Goal: Task Accomplishment & Management: Use online tool/utility

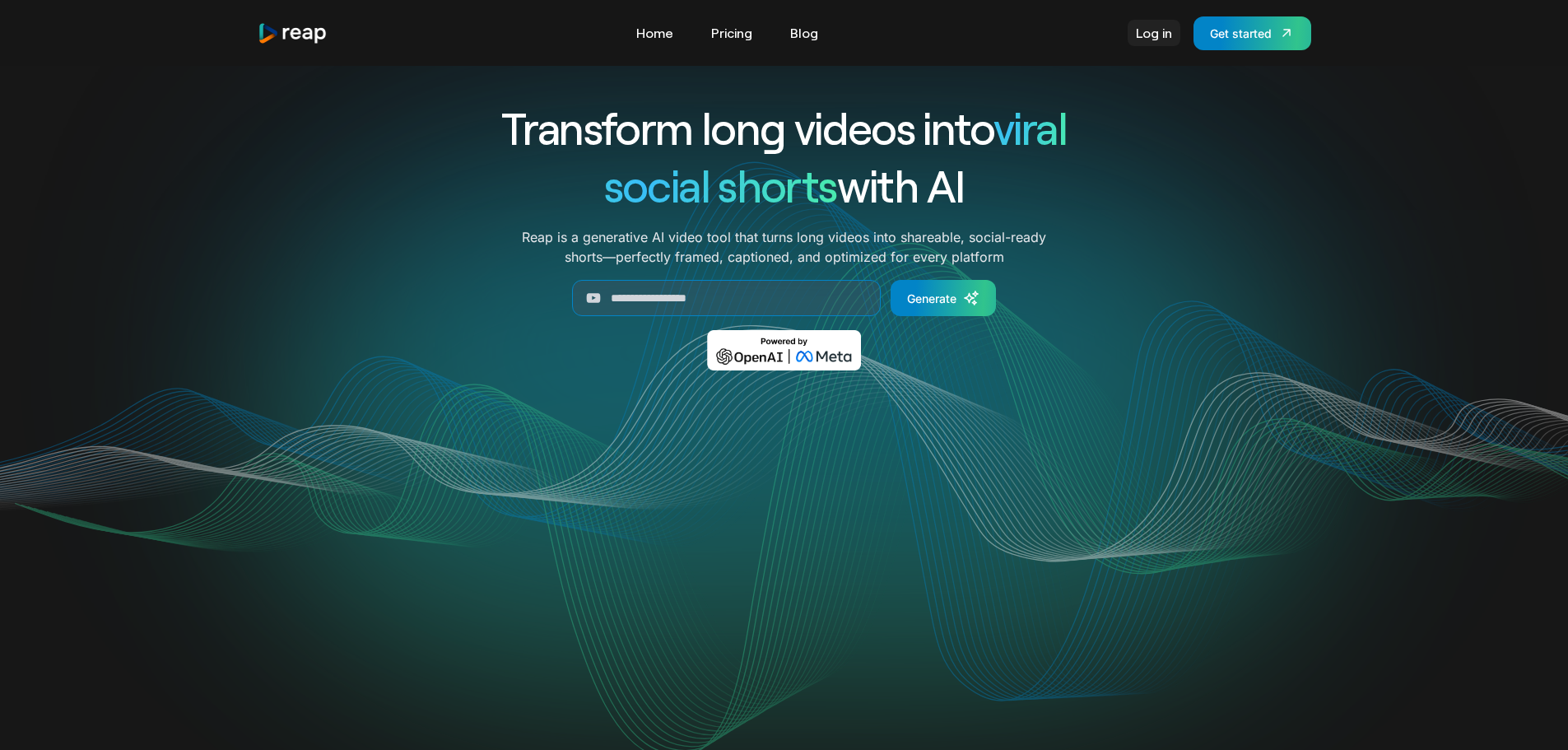
click at [1150, 30] on link "Log in" at bounding box center [1155, 32] width 53 height 26
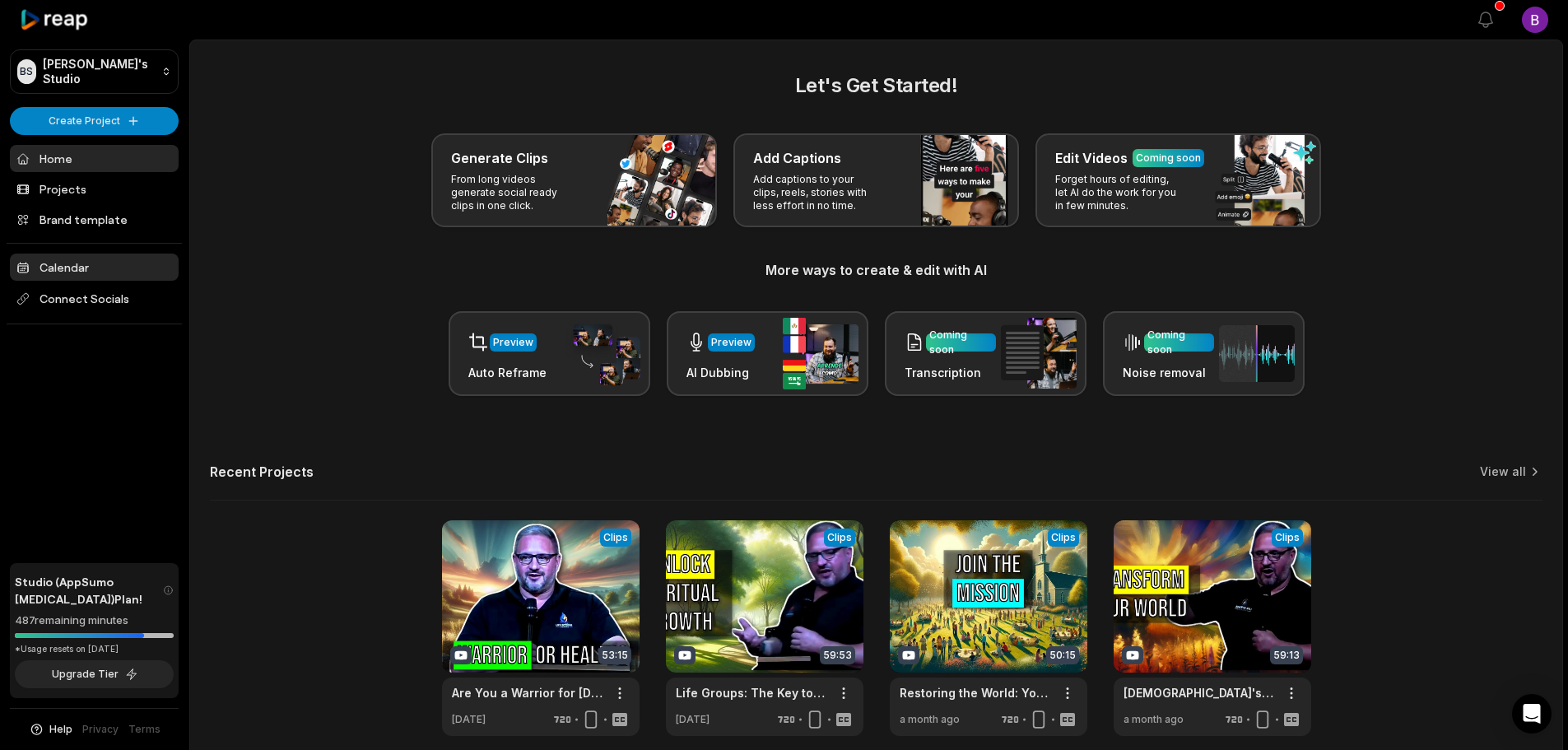
click at [81, 261] on link "Calendar" at bounding box center [95, 268] width 169 height 27
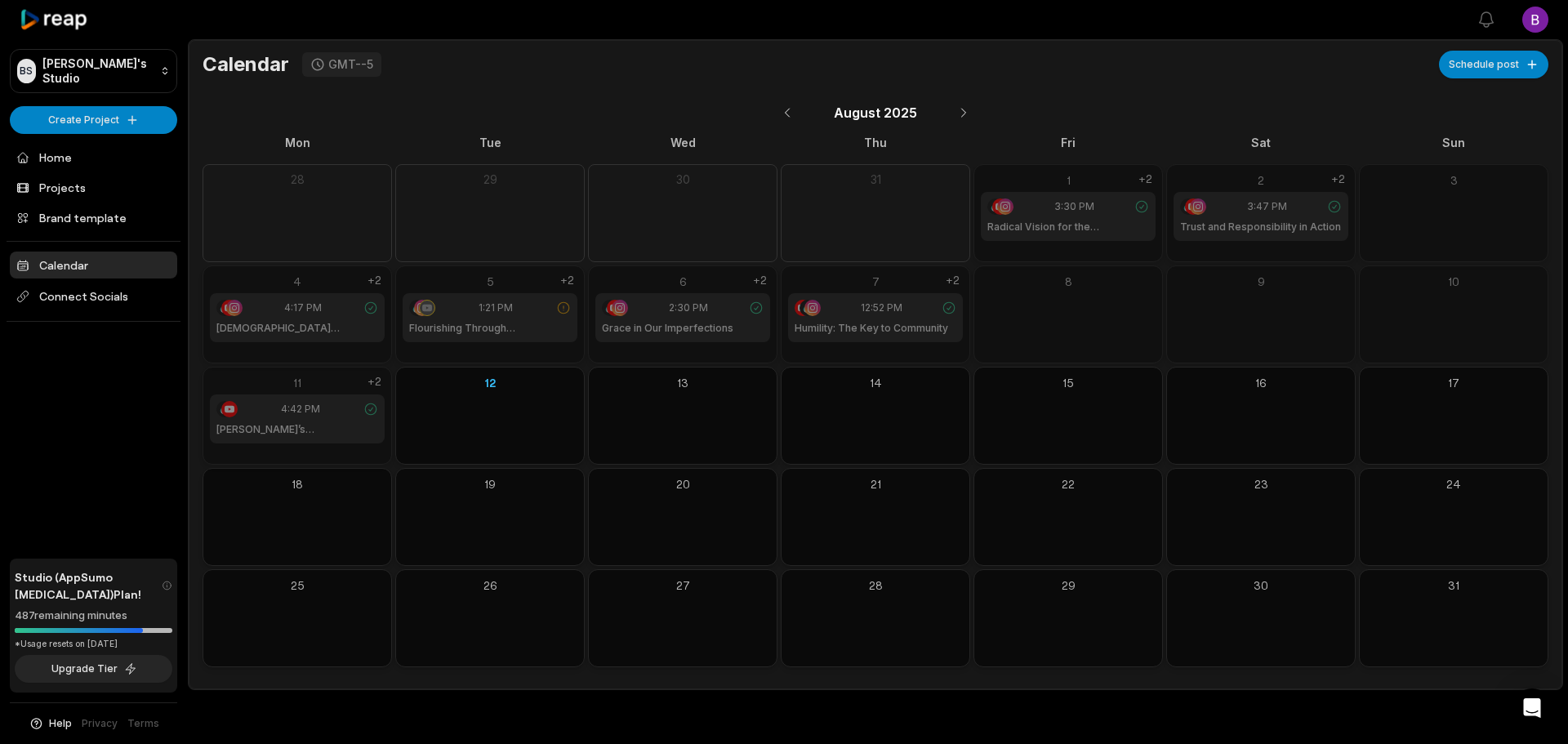
click at [369, 409] on icon at bounding box center [370, 408] width 14 height 14
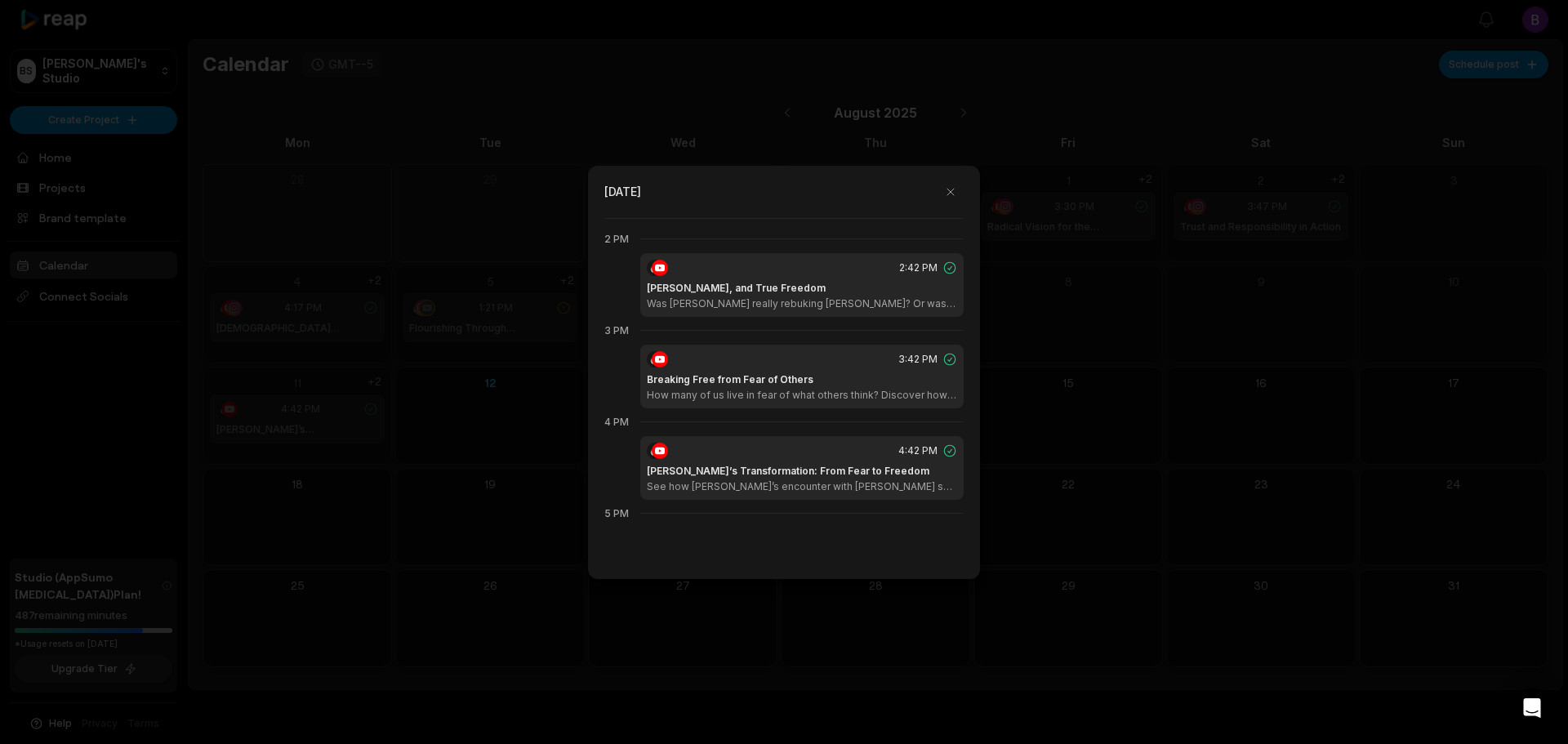
scroll to position [1281, 0]
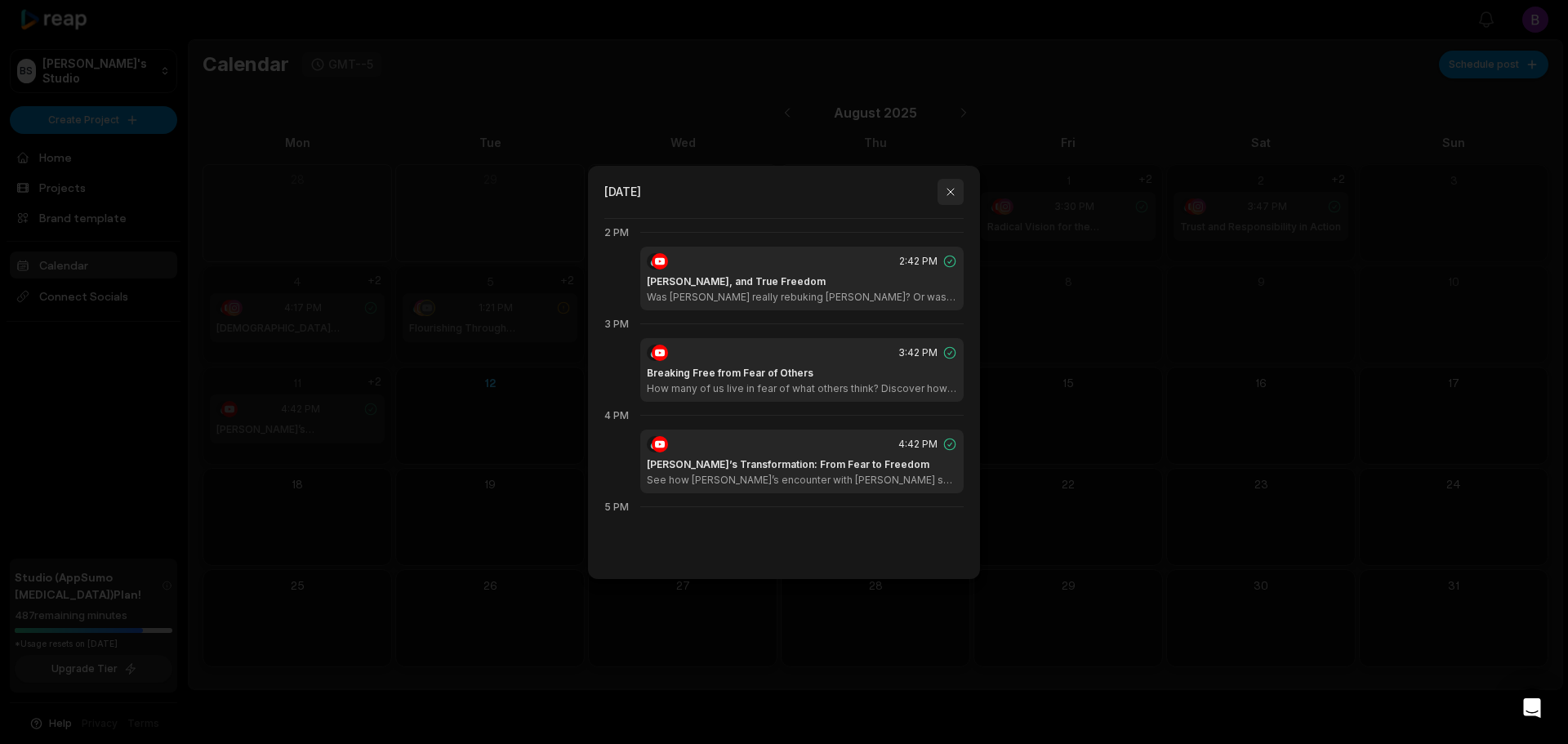
click at [955, 187] on button "button" at bounding box center [950, 192] width 26 height 26
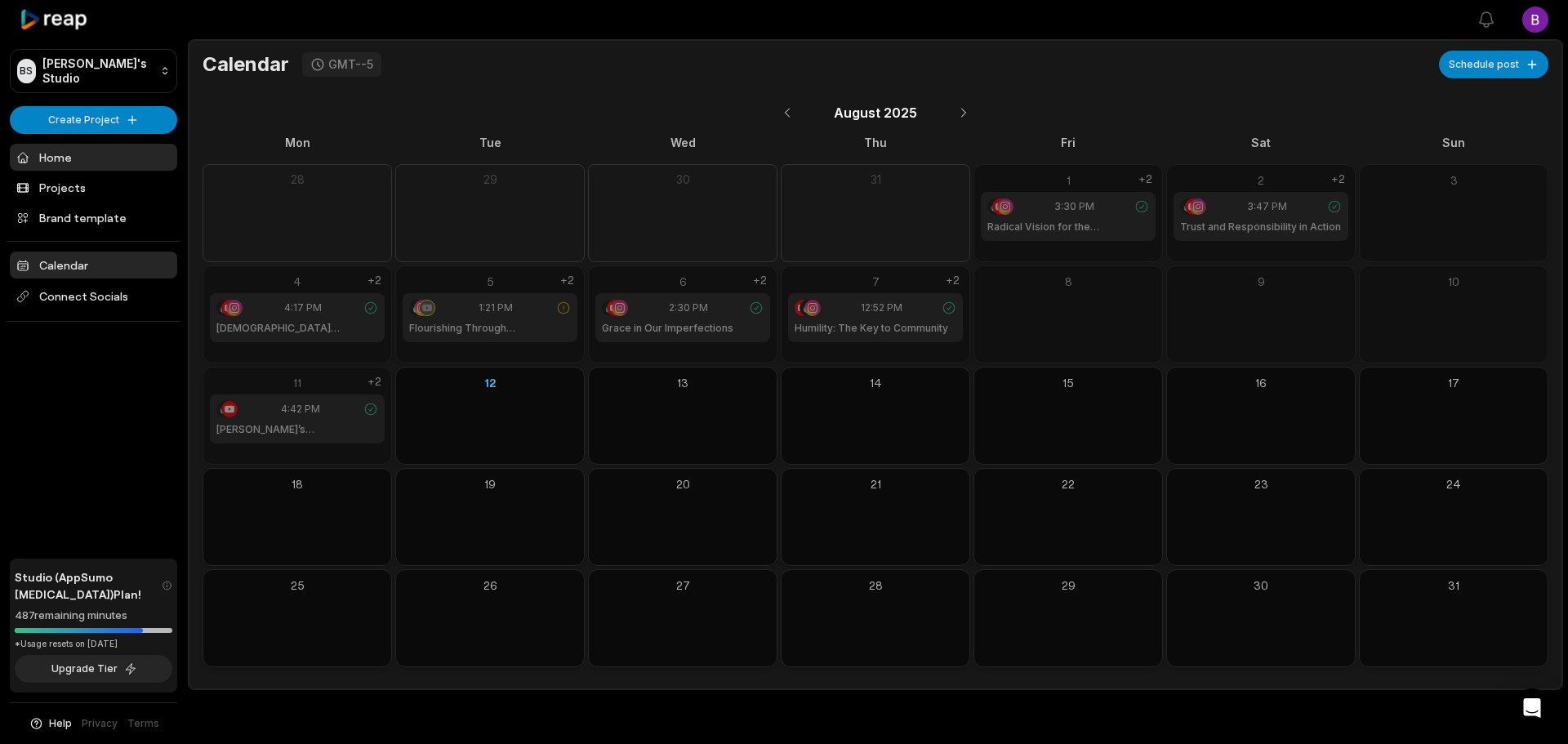
click at [74, 156] on link "Home" at bounding box center [94, 157] width 167 height 27
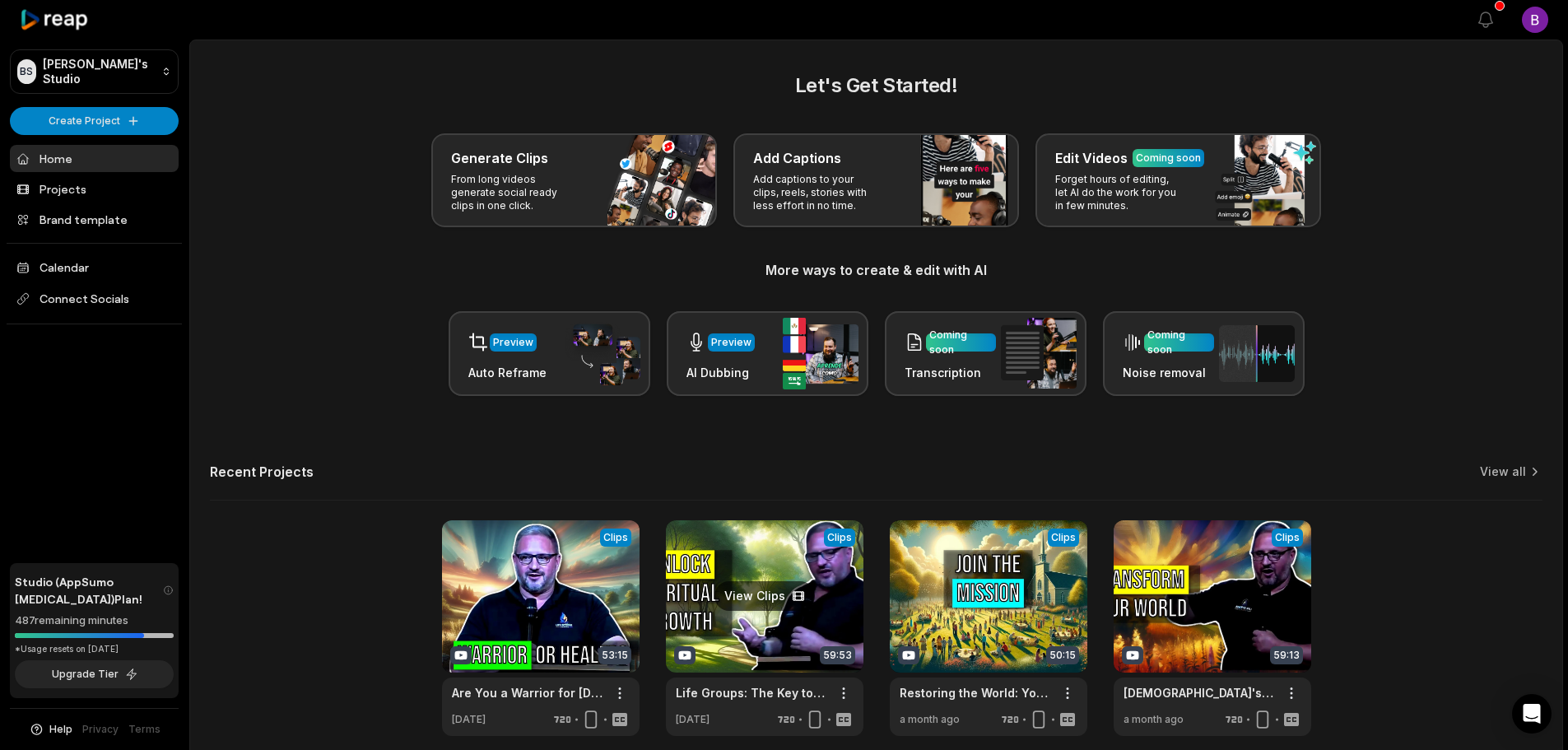
click at [735, 572] on link at bounding box center [765, 628] width 198 height 216
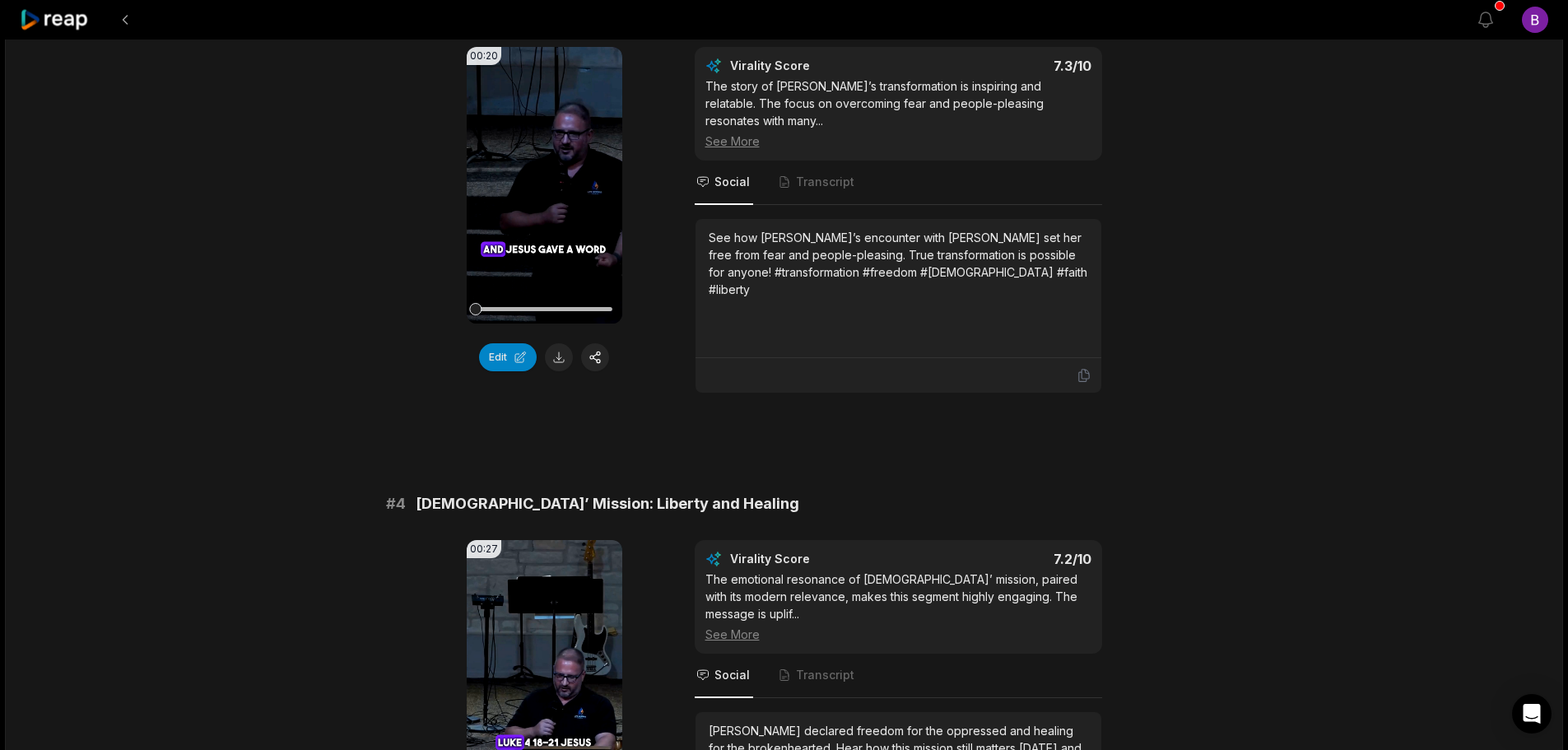
scroll to position [1153, 0]
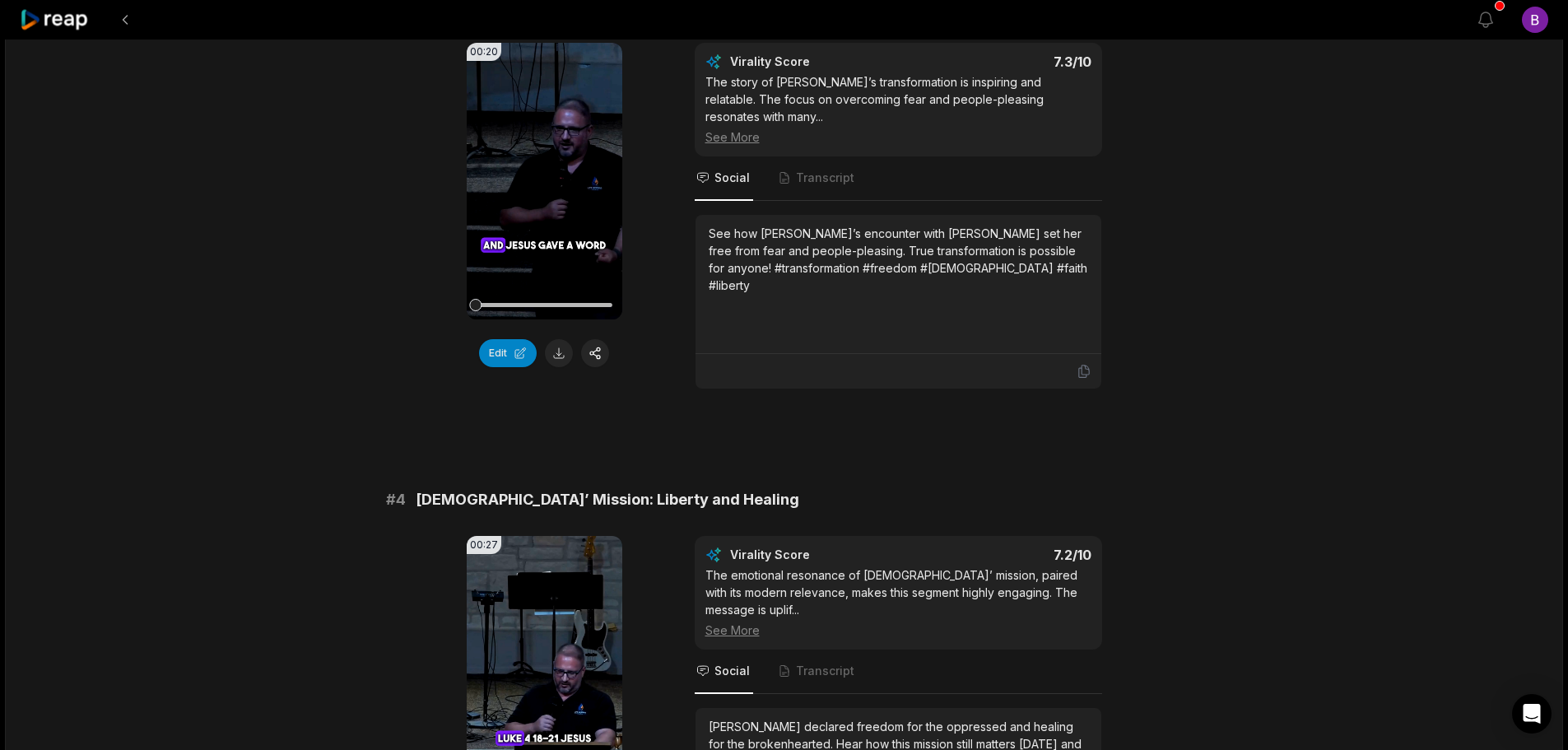
click at [600, 498] on div "# 4 Jesus’ Mission: Liberty and Healing 00:27 Your browser does not support mp4…" at bounding box center [784, 685] width 797 height 395
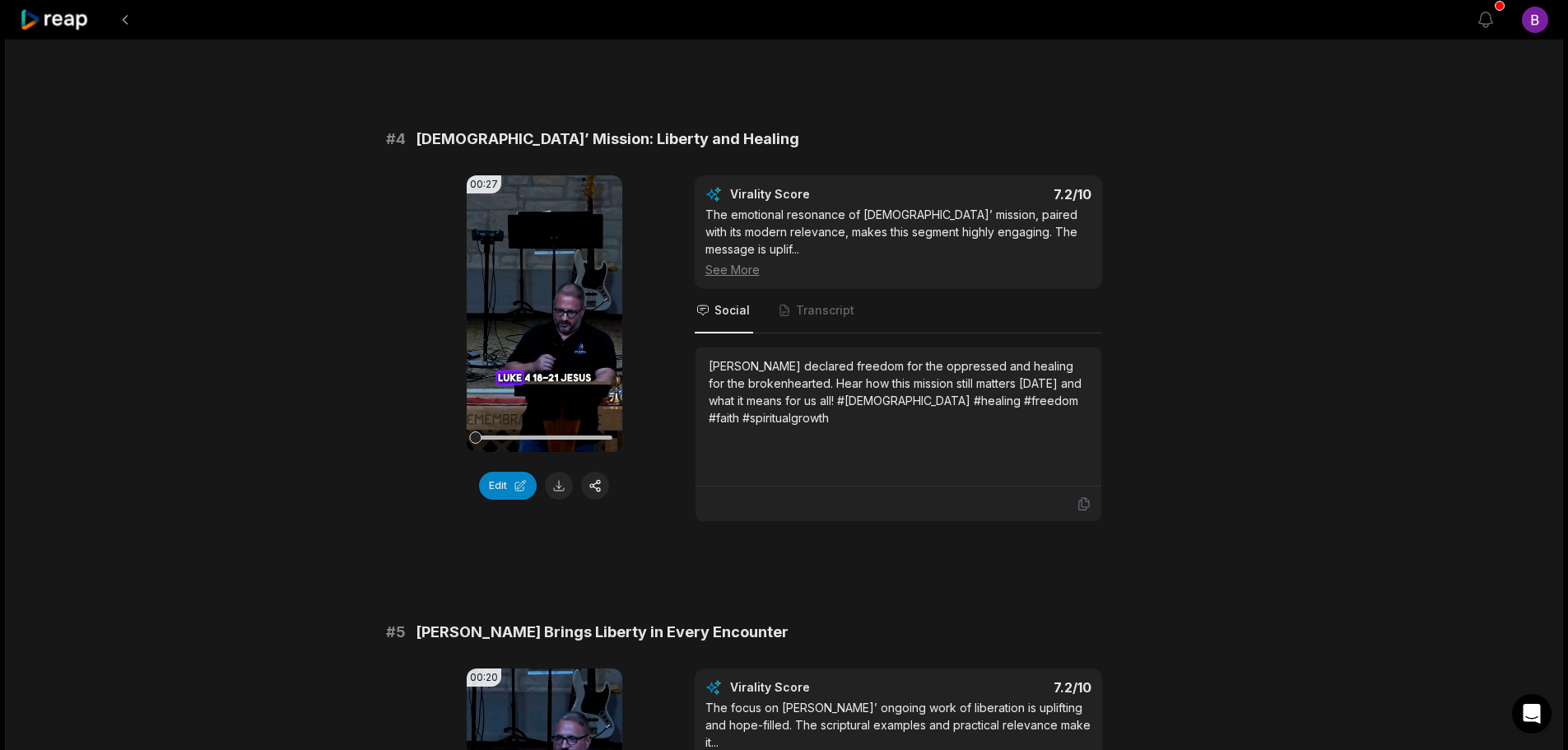
scroll to position [1565, 0]
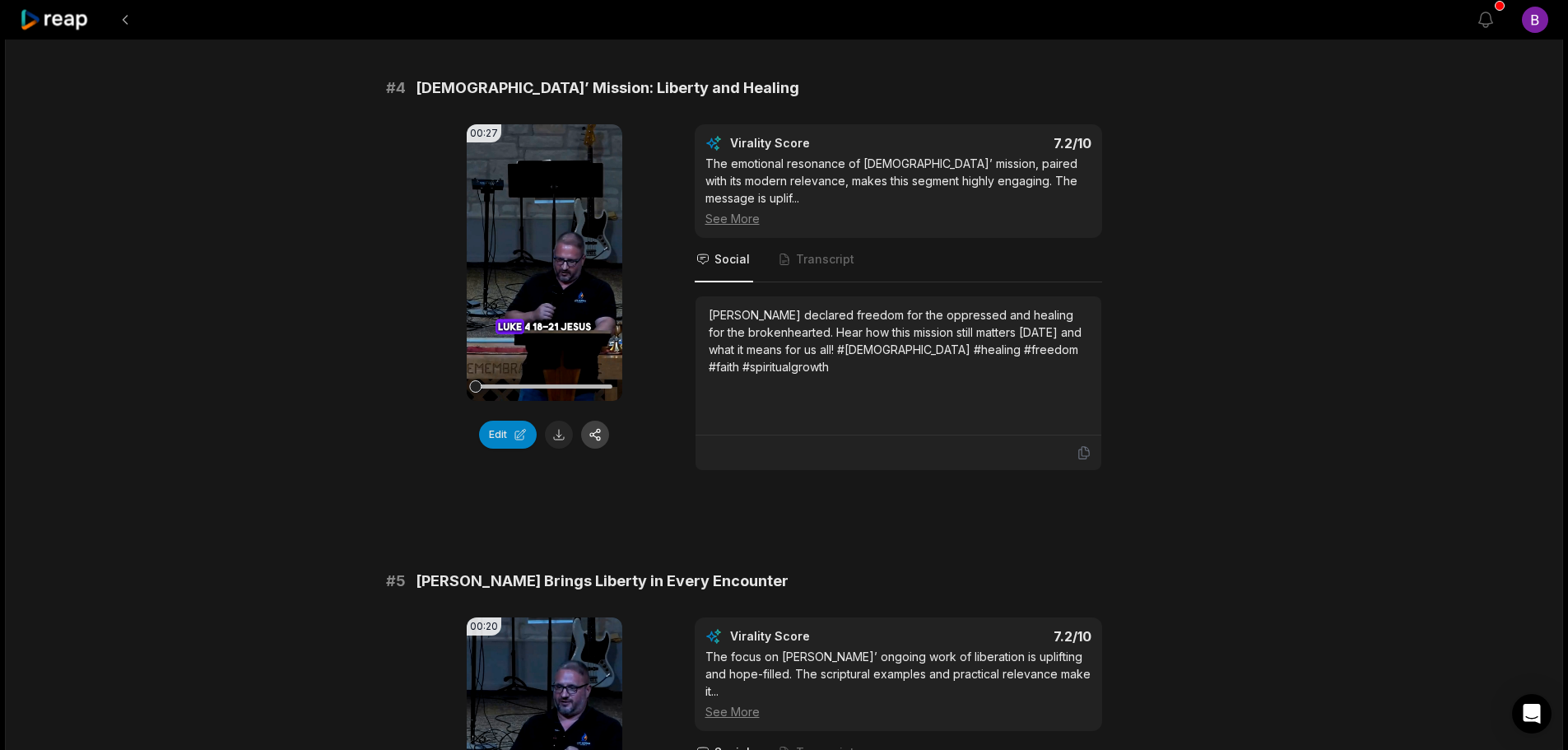
click at [591, 421] on button "button" at bounding box center [595, 435] width 28 height 28
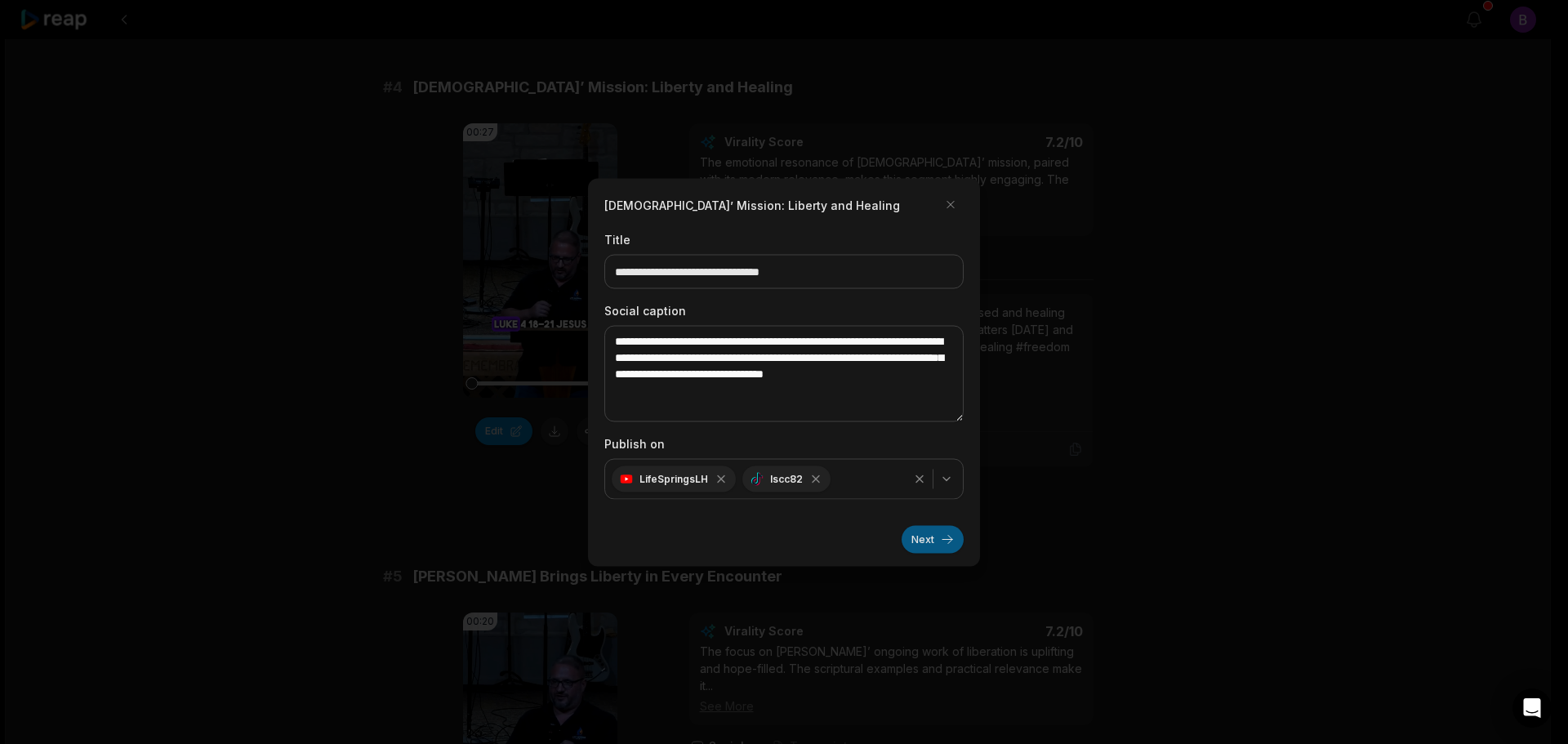
click at [933, 538] on button "Next" at bounding box center [932, 539] width 62 height 28
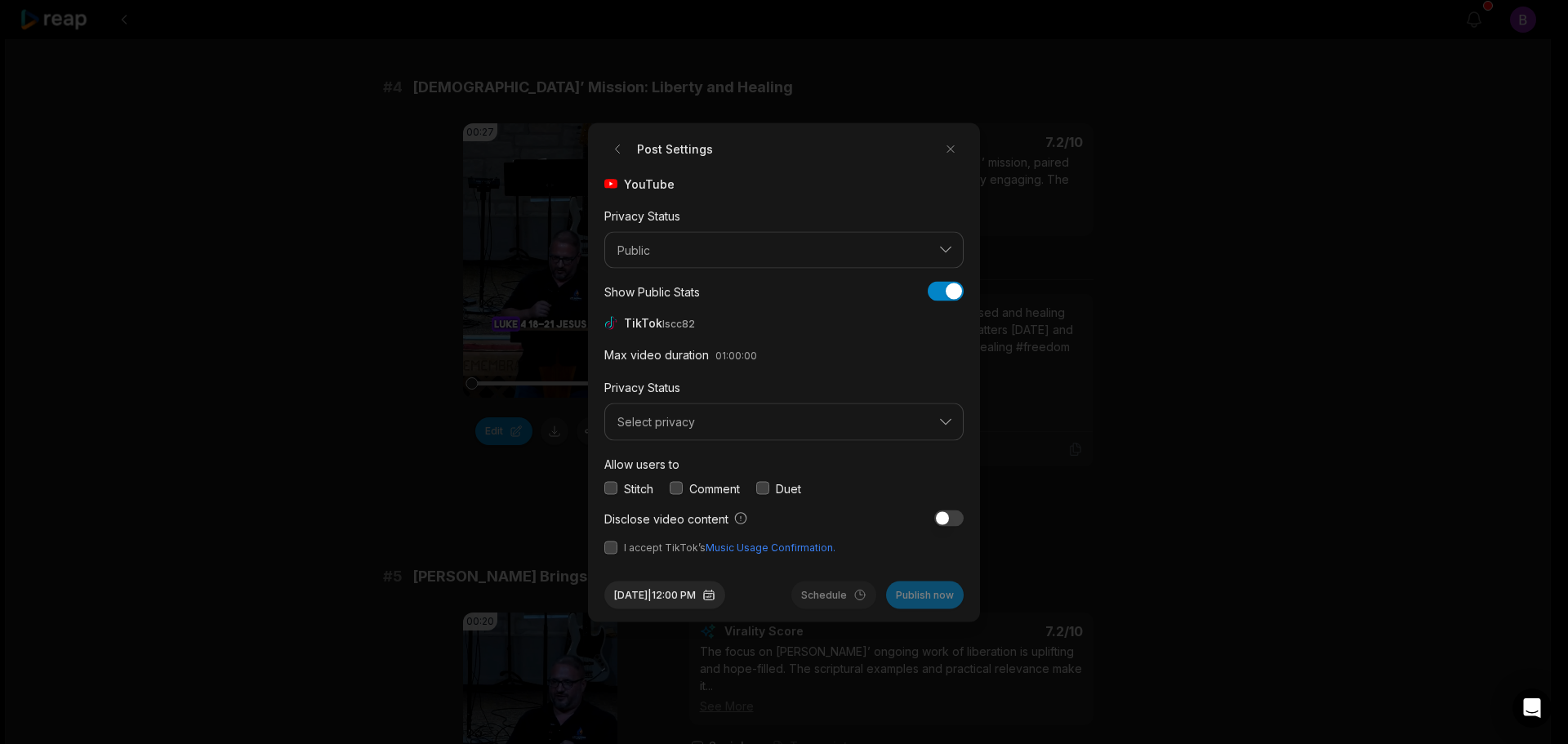
click at [683, 485] on button "button" at bounding box center [675, 488] width 13 height 13
click at [669, 426] on span "Select privacy" at bounding box center [772, 422] width 310 height 14
click at [660, 468] on p "Public To Everyone" at bounding box center [784, 464] width 338 height 17
click at [614, 549] on button "button" at bounding box center [610, 547] width 13 height 13
click at [932, 596] on button "Publish now" at bounding box center [925, 594] width 78 height 28
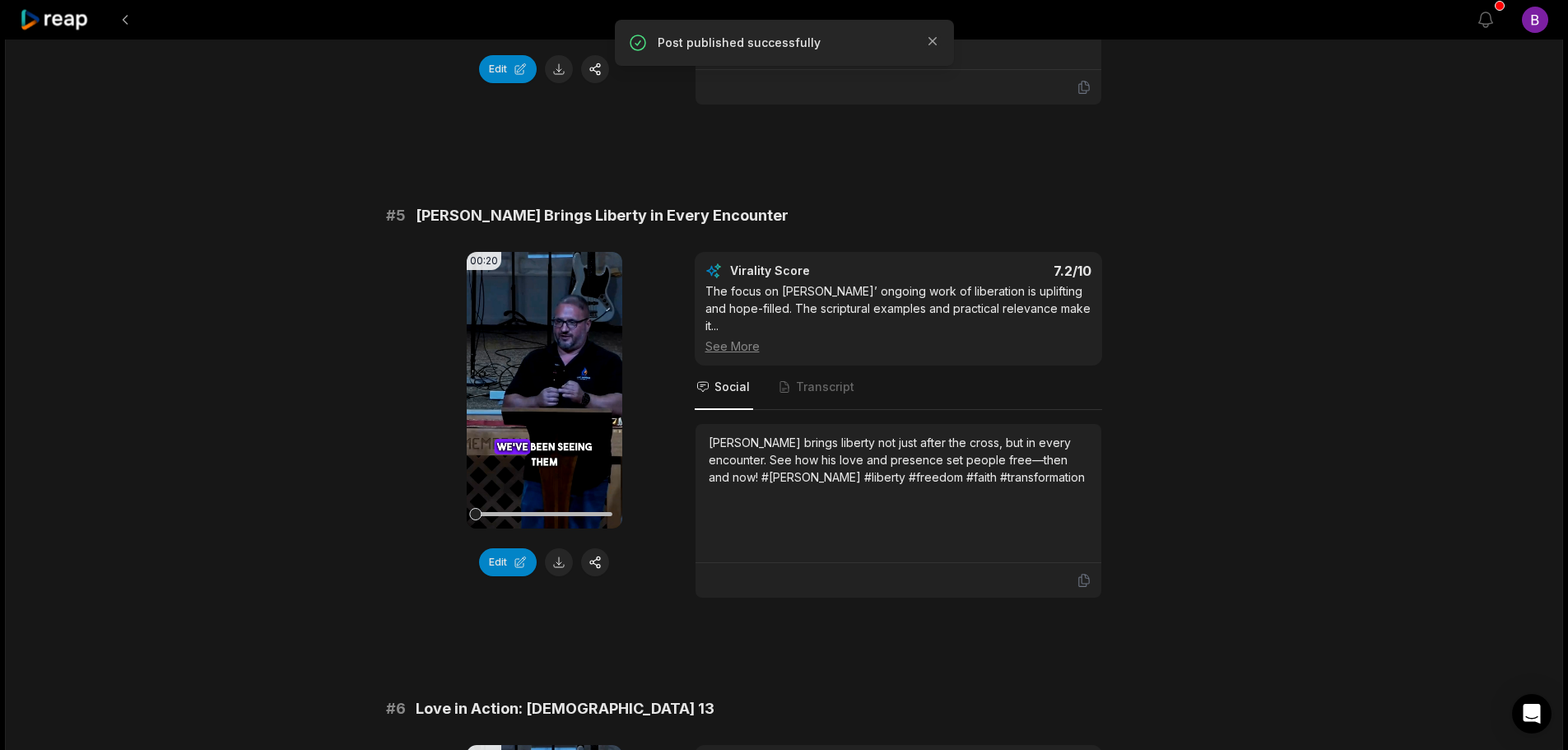
scroll to position [1976, 0]
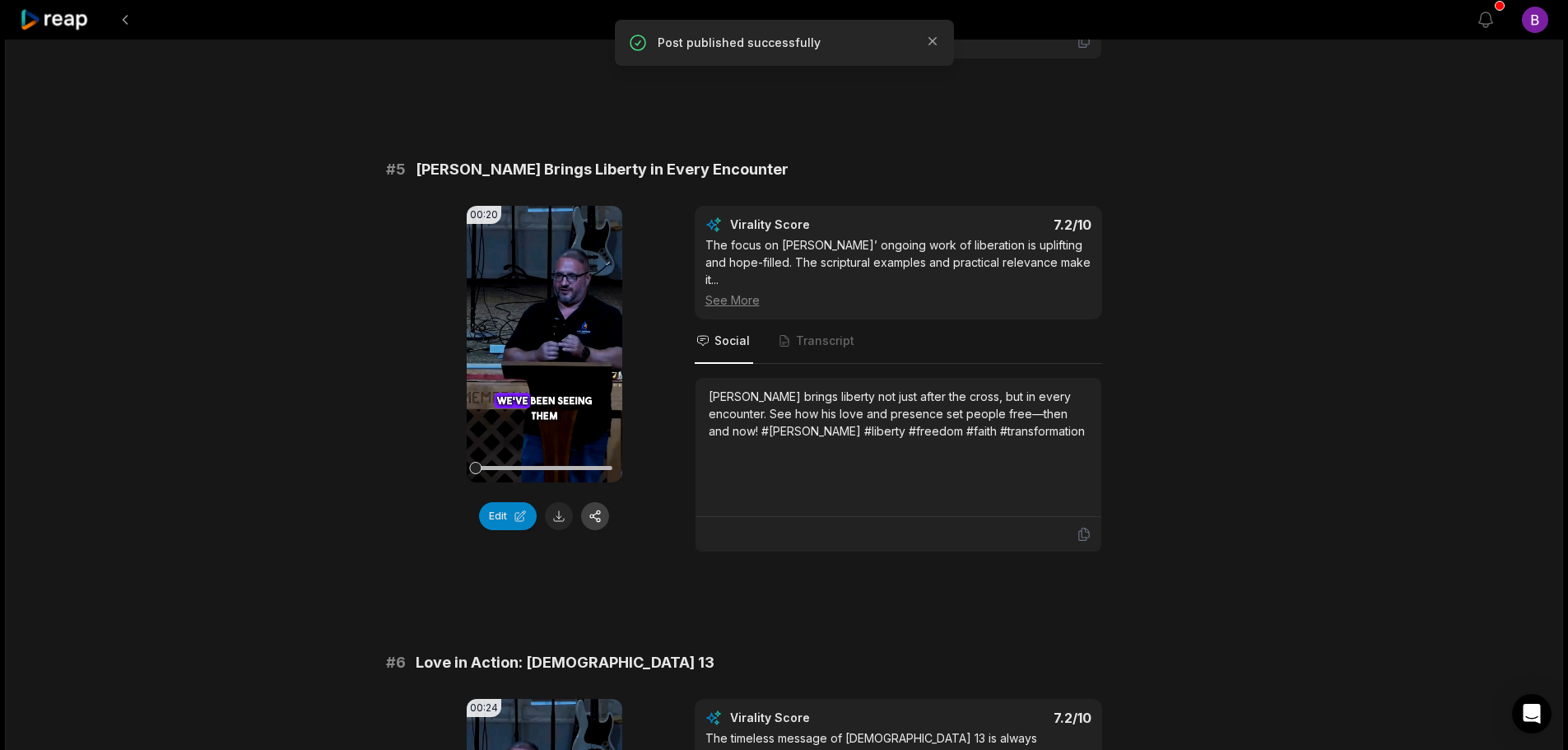
click at [595, 502] on button "button" at bounding box center [595, 516] width 28 height 28
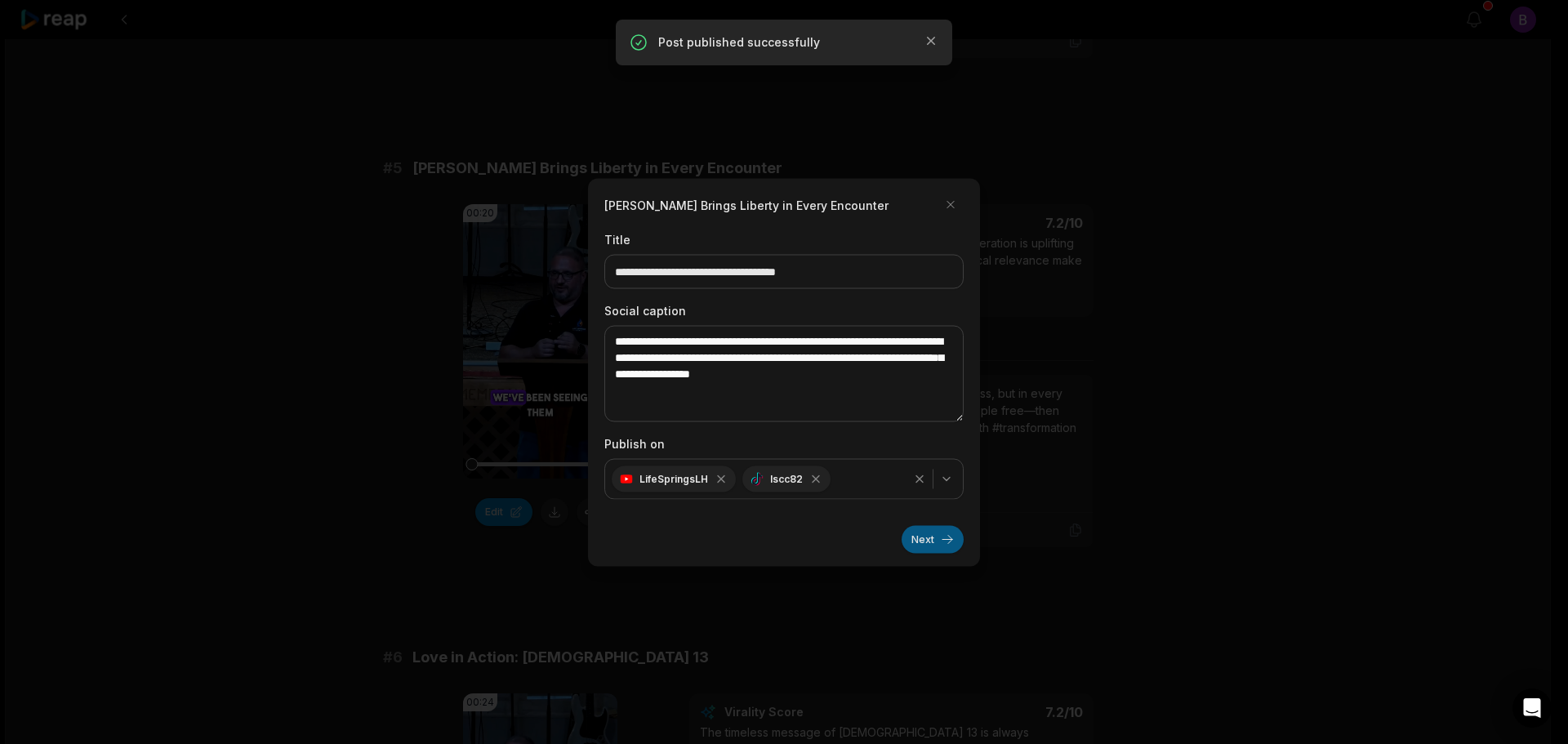
click at [945, 534] on button "Next" at bounding box center [932, 539] width 62 height 28
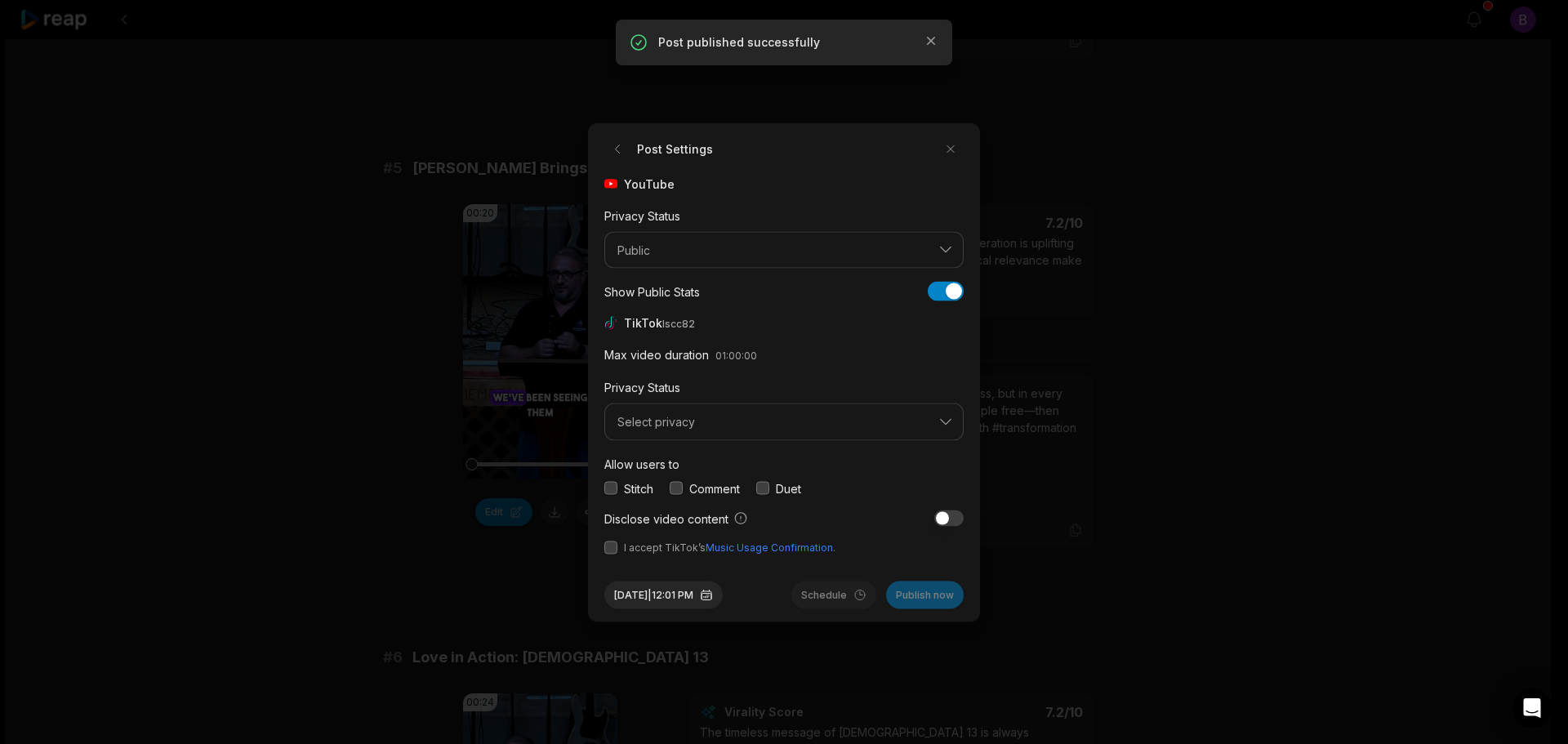
click at [676, 488] on button "button" at bounding box center [675, 488] width 13 height 13
click at [611, 548] on button "button" at bounding box center [610, 547] width 13 height 13
click at [669, 428] on span "Select privacy" at bounding box center [772, 422] width 310 height 14
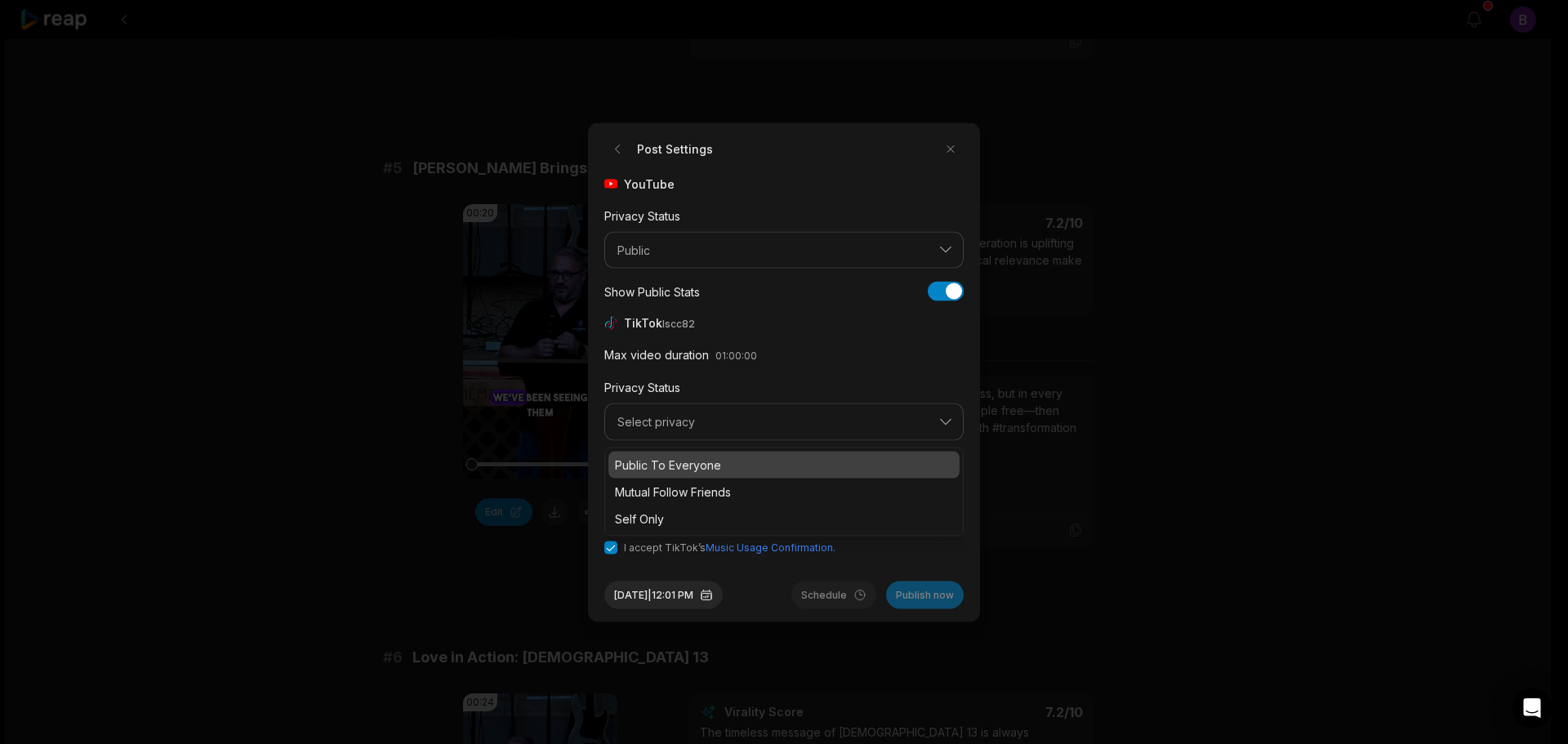
click at [664, 464] on p "Public To Everyone" at bounding box center [784, 464] width 338 height 17
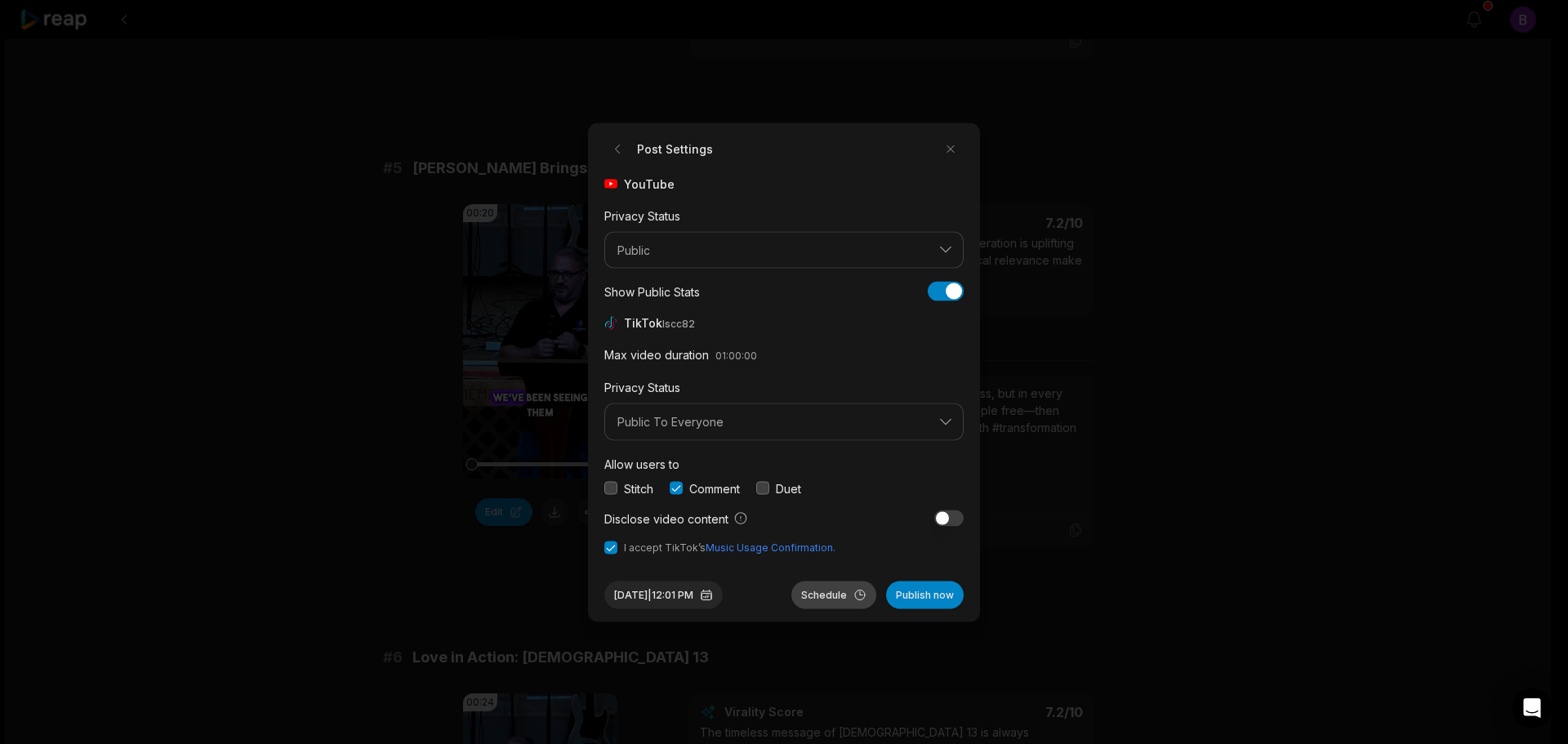
click at [832, 596] on button "Schedule" at bounding box center [833, 594] width 85 height 28
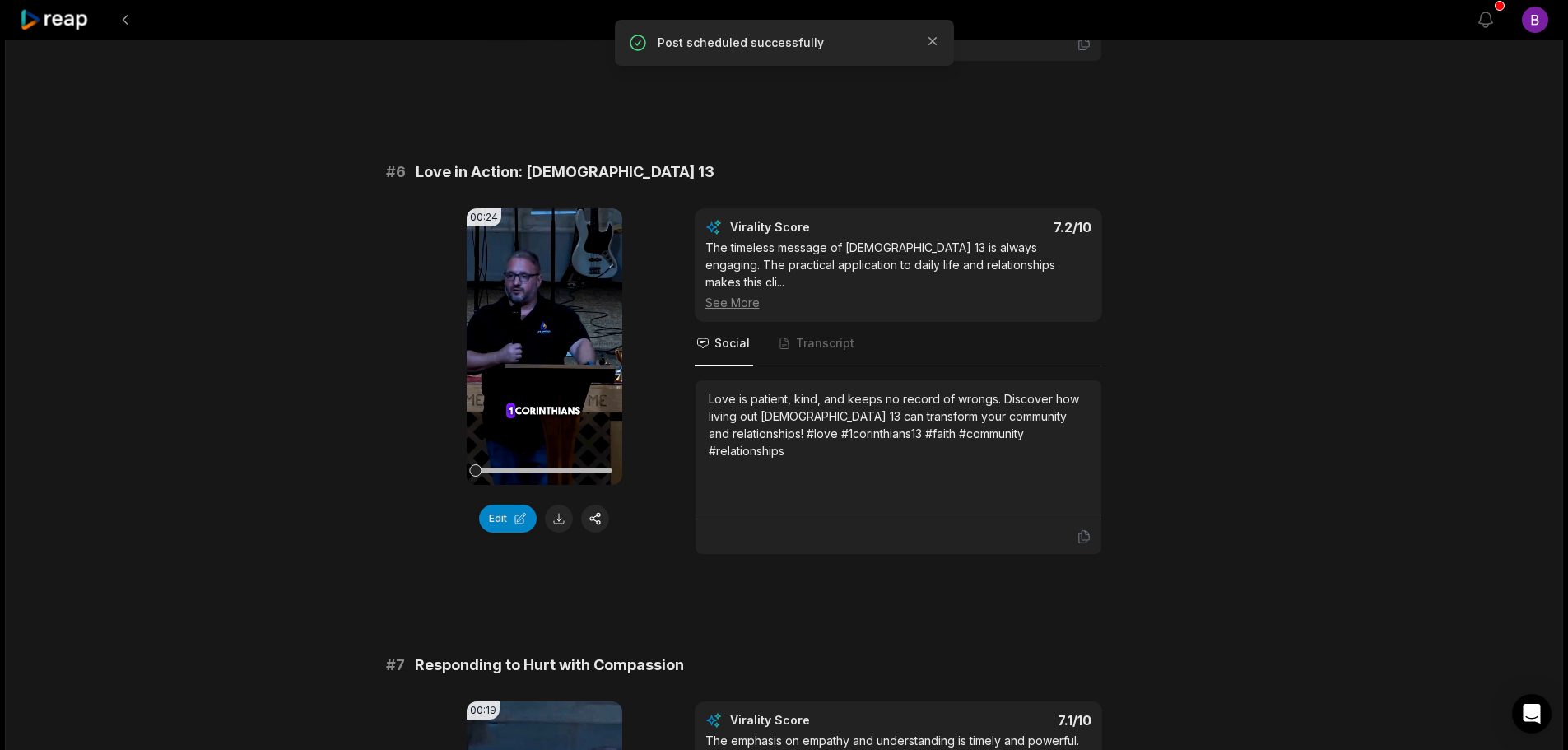
scroll to position [2470, 0]
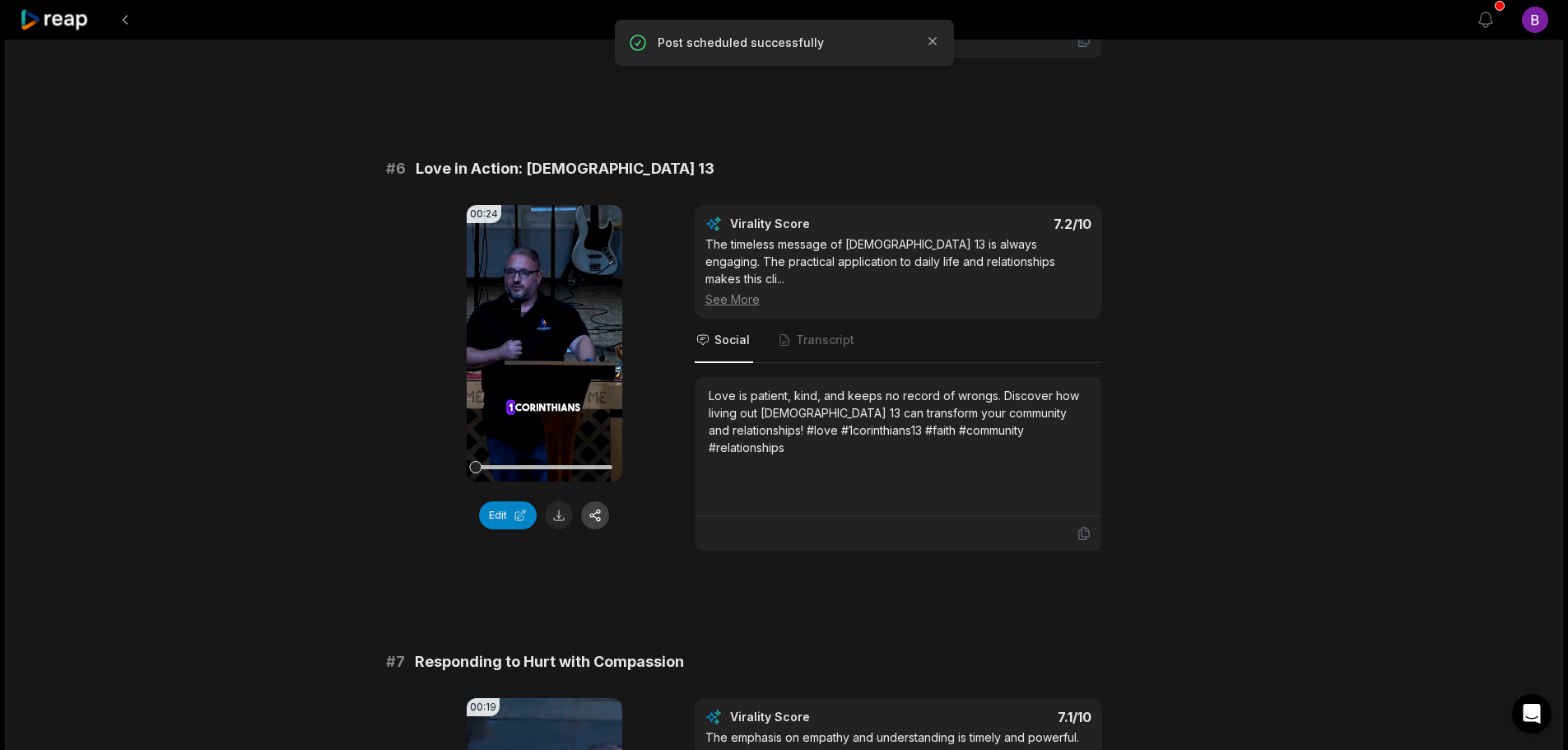
click at [595, 501] on button "button" at bounding box center [595, 515] width 28 height 28
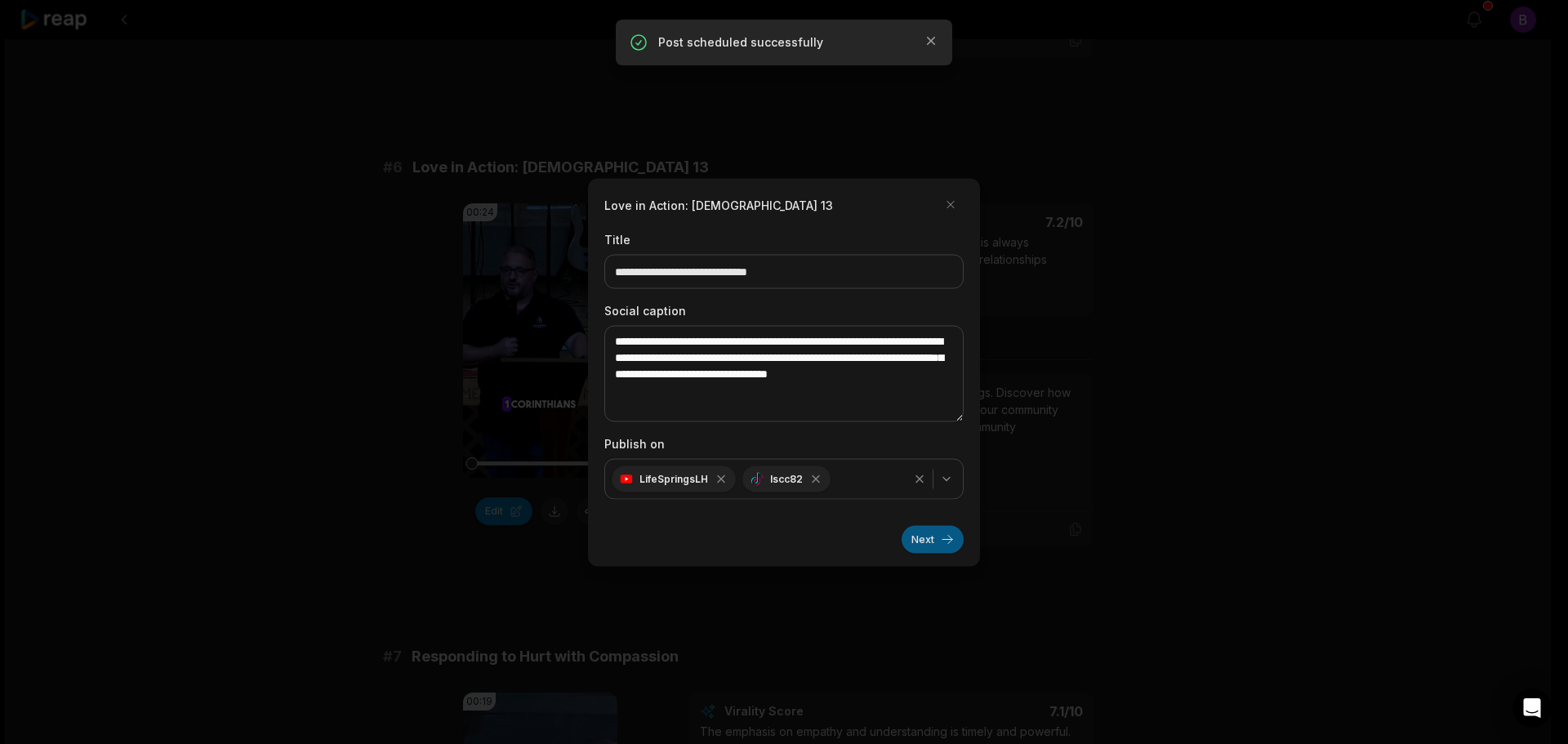
click at [947, 539] on button "Next" at bounding box center [932, 539] width 62 height 28
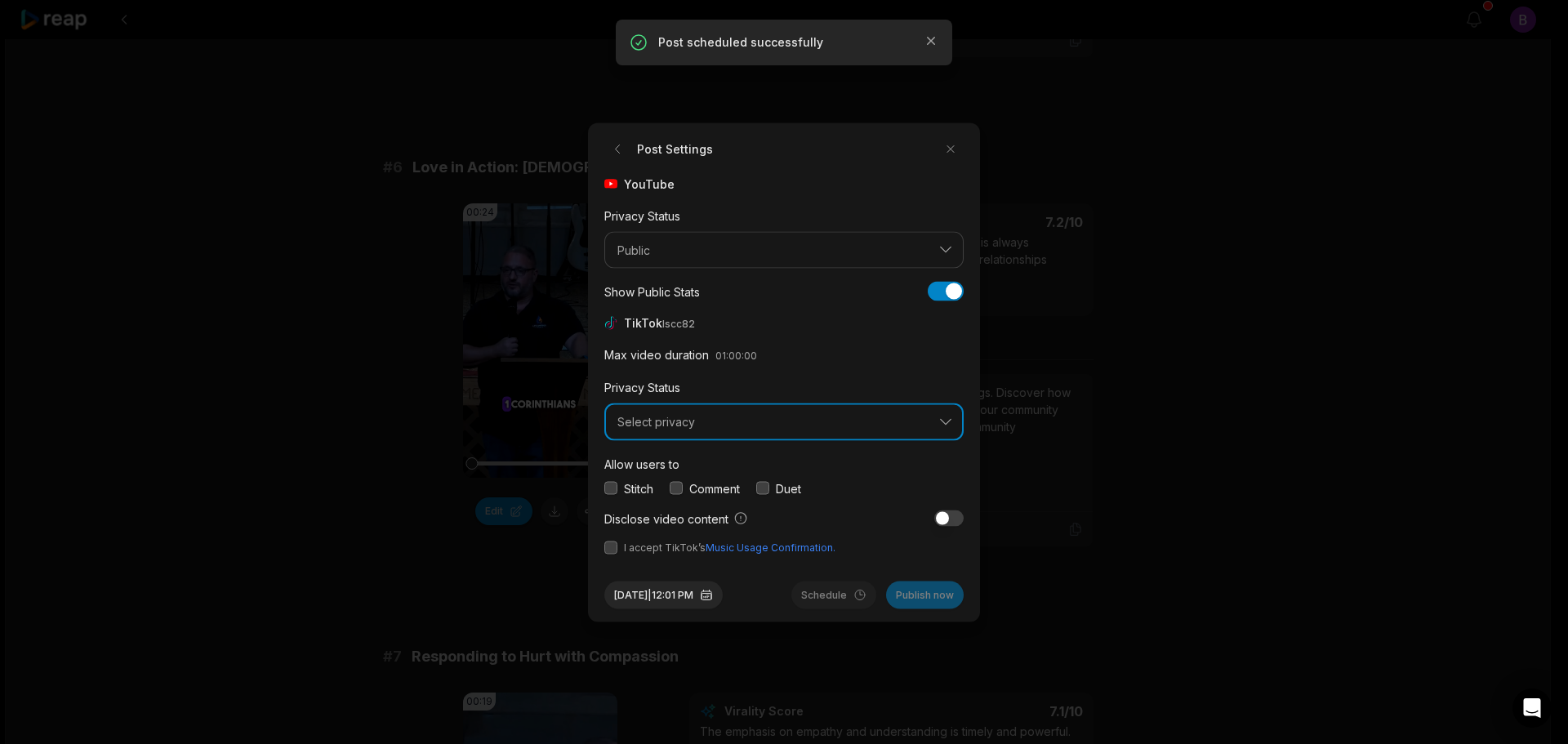
click at [680, 431] on button "Select privacy" at bounding box center [784, 422] width 359 height 37
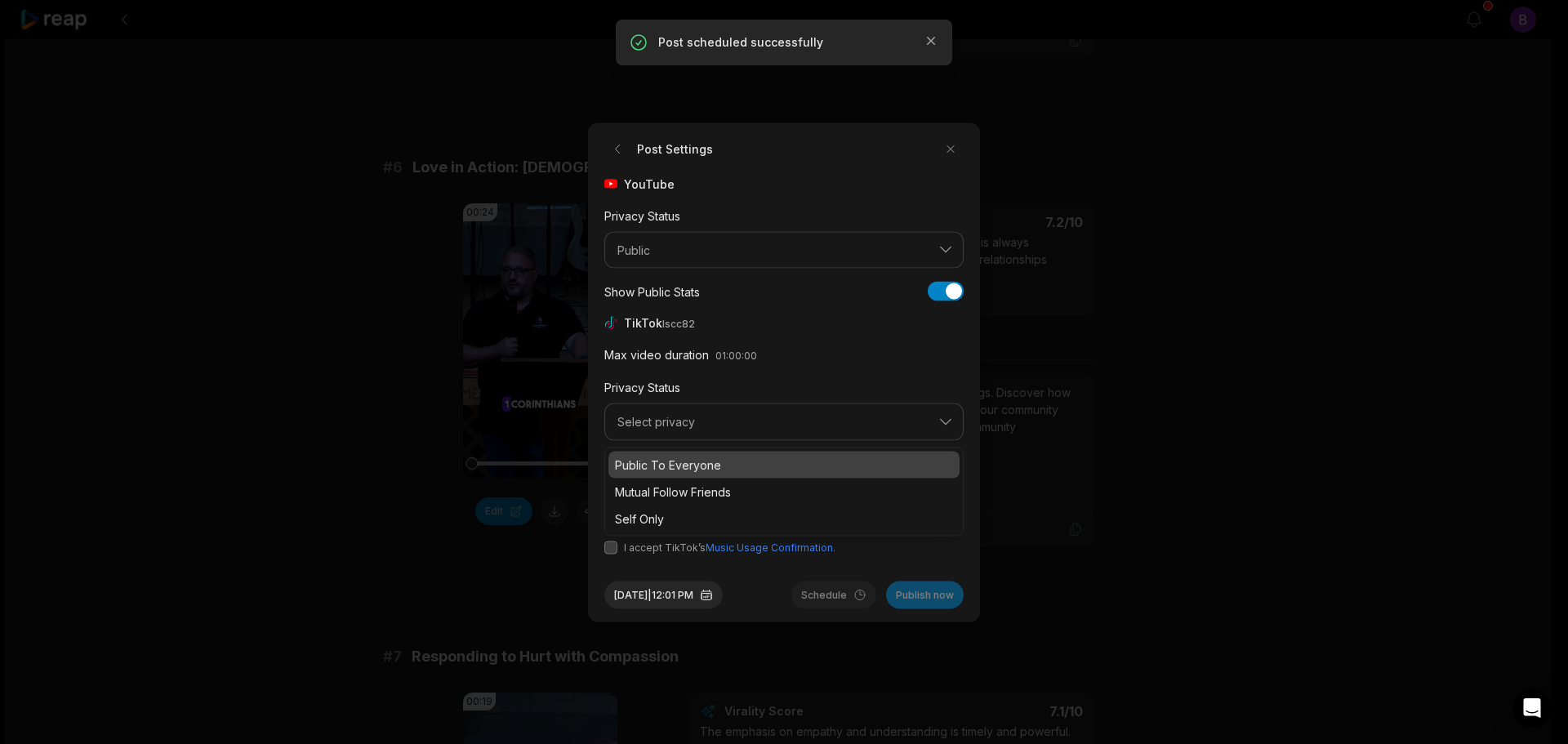
click at [663, 468] on p "Public To Everyone" at bounding box center [784, 464] width 338 height 17
click at [685, 488] on div "Comment" at bounding box center [704, 488] width 70 height 17
click at [675, 484] on button "button" at bounding box center [675, 488] width 13 height 13
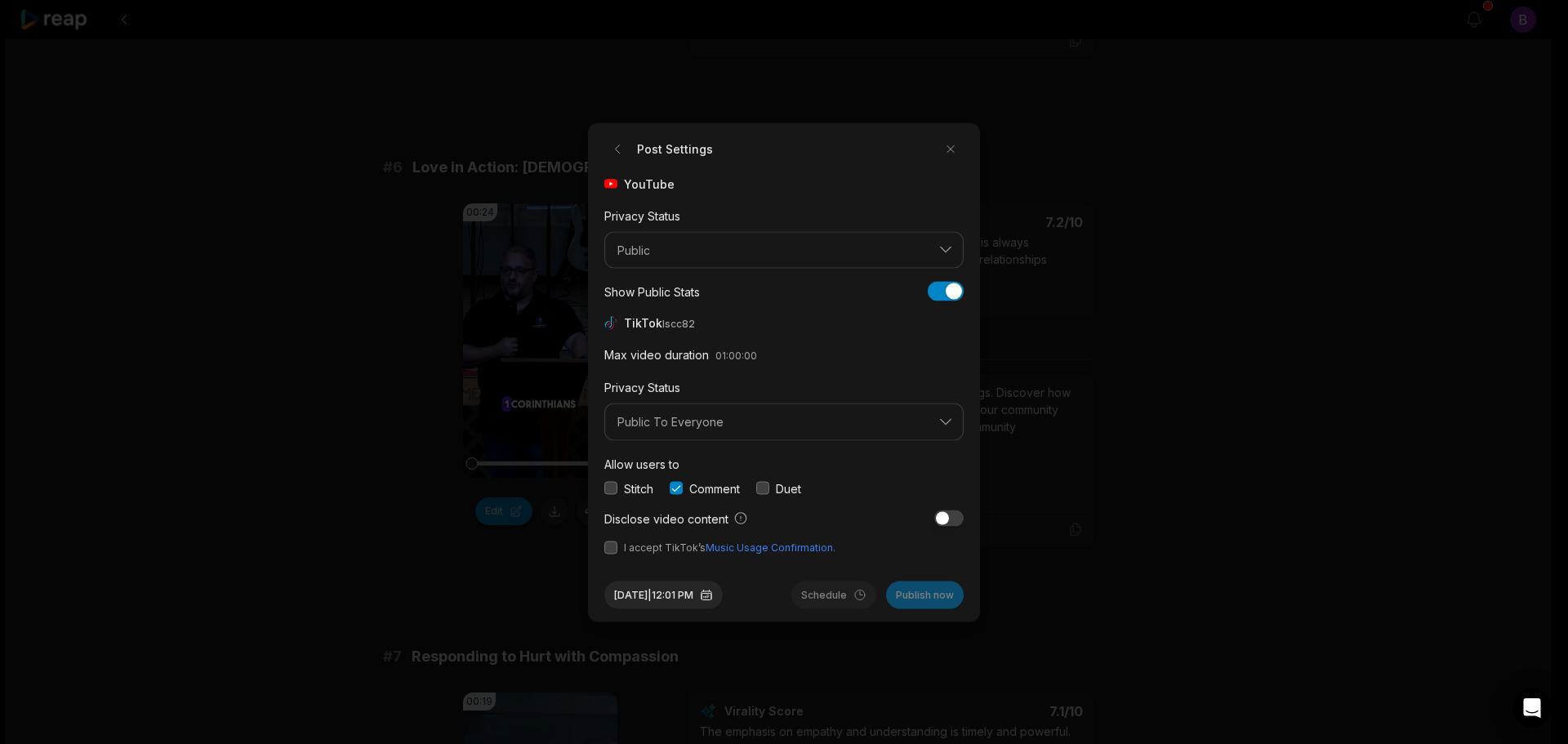
click at [606, 548] on button "button" at bounding box center [610, 547] width 13 height 13
click at [689, 594] on button "Aug 12, 2025 | 12:01 PM" at bounding box center [664, 594] width 118 height 28
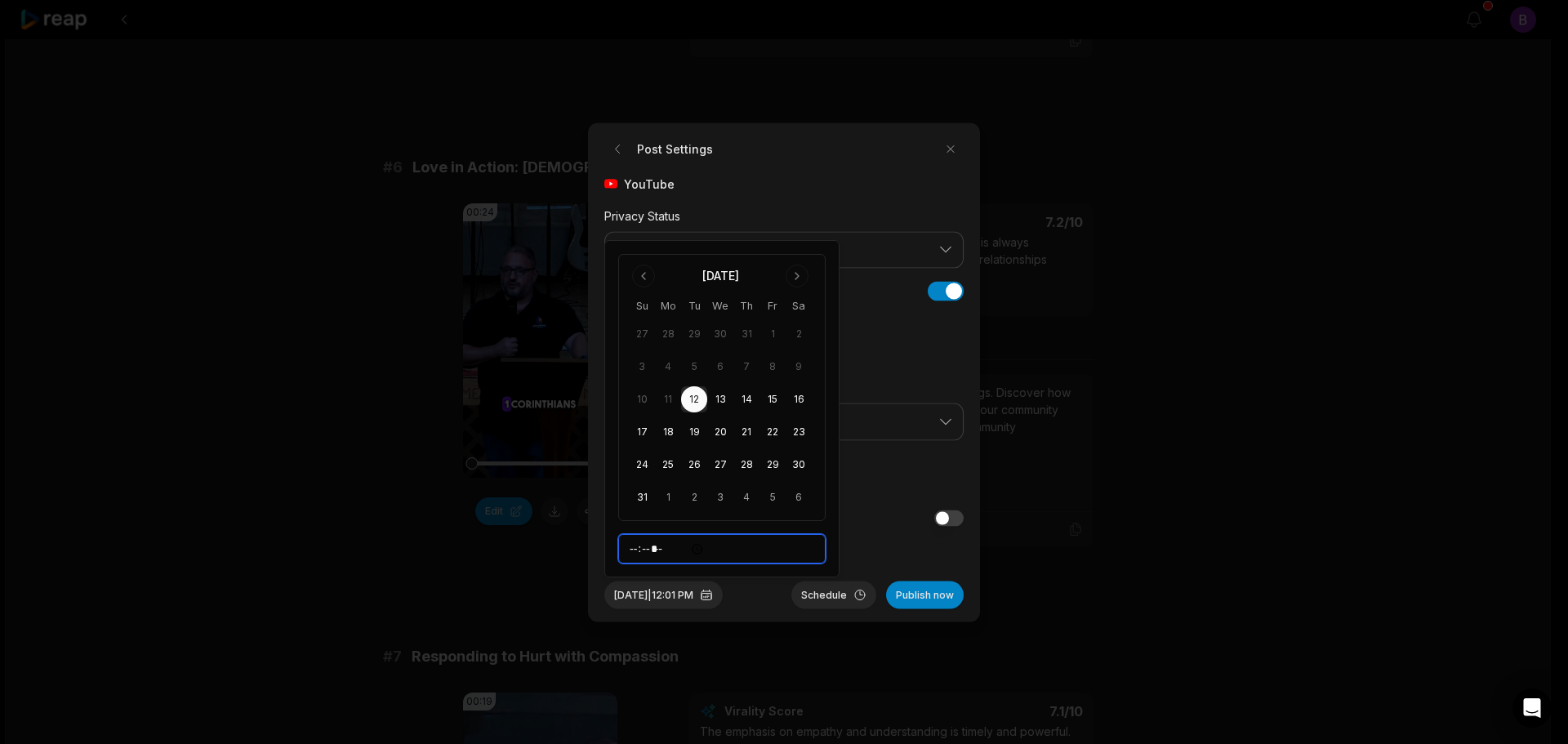
click at [631, 550] on input "*****" at bounding box center [721, 549] width 207 height 30
type input "*****"
click at [878, 557] on form "Post Settings YouTube Privacy Status Public Show Public Stats Show Public Stats…" at bounding box center [784, 371] width 359 height 473
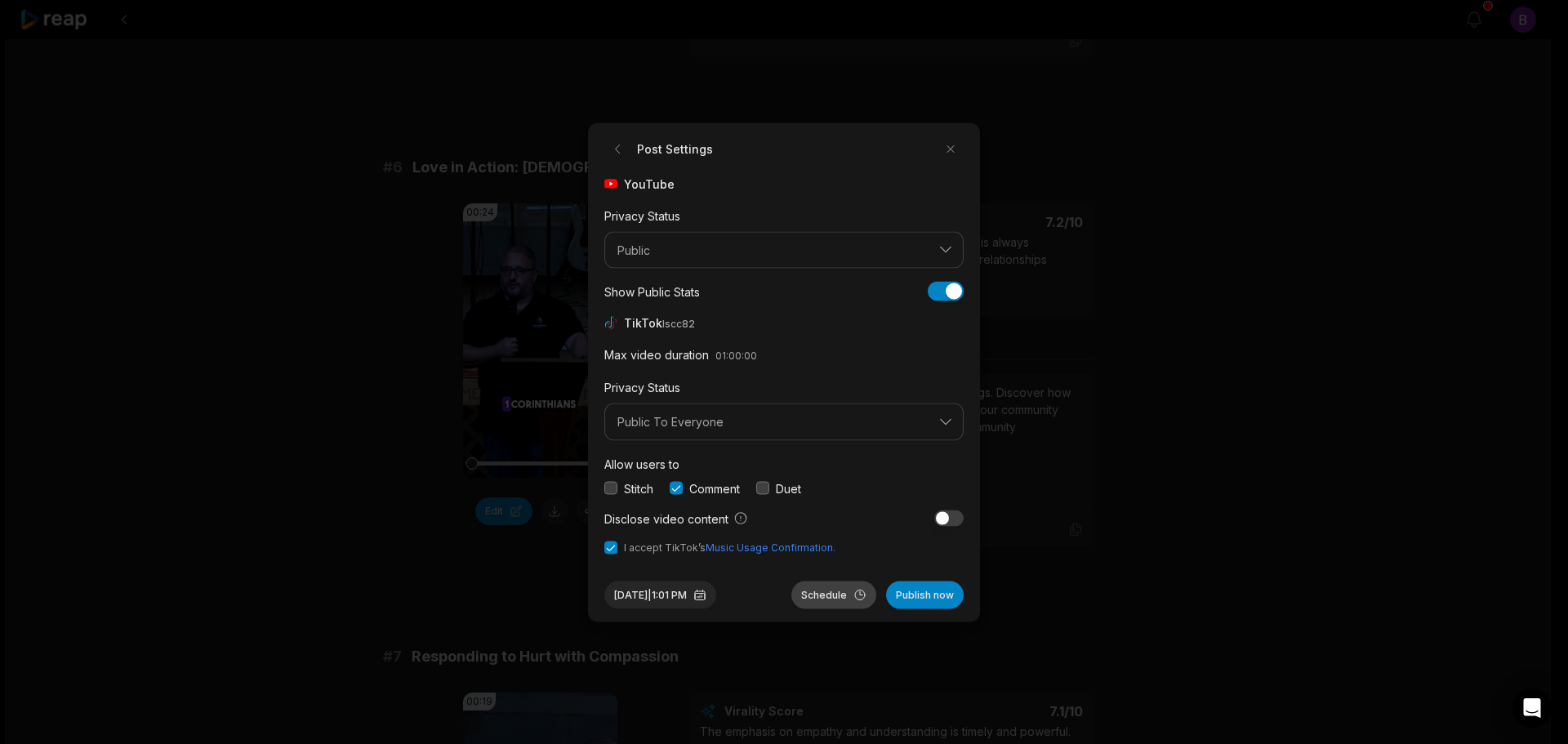
click at [836, 594] on button "Schedule" at bounding box center [833, 594] width 85 height 28
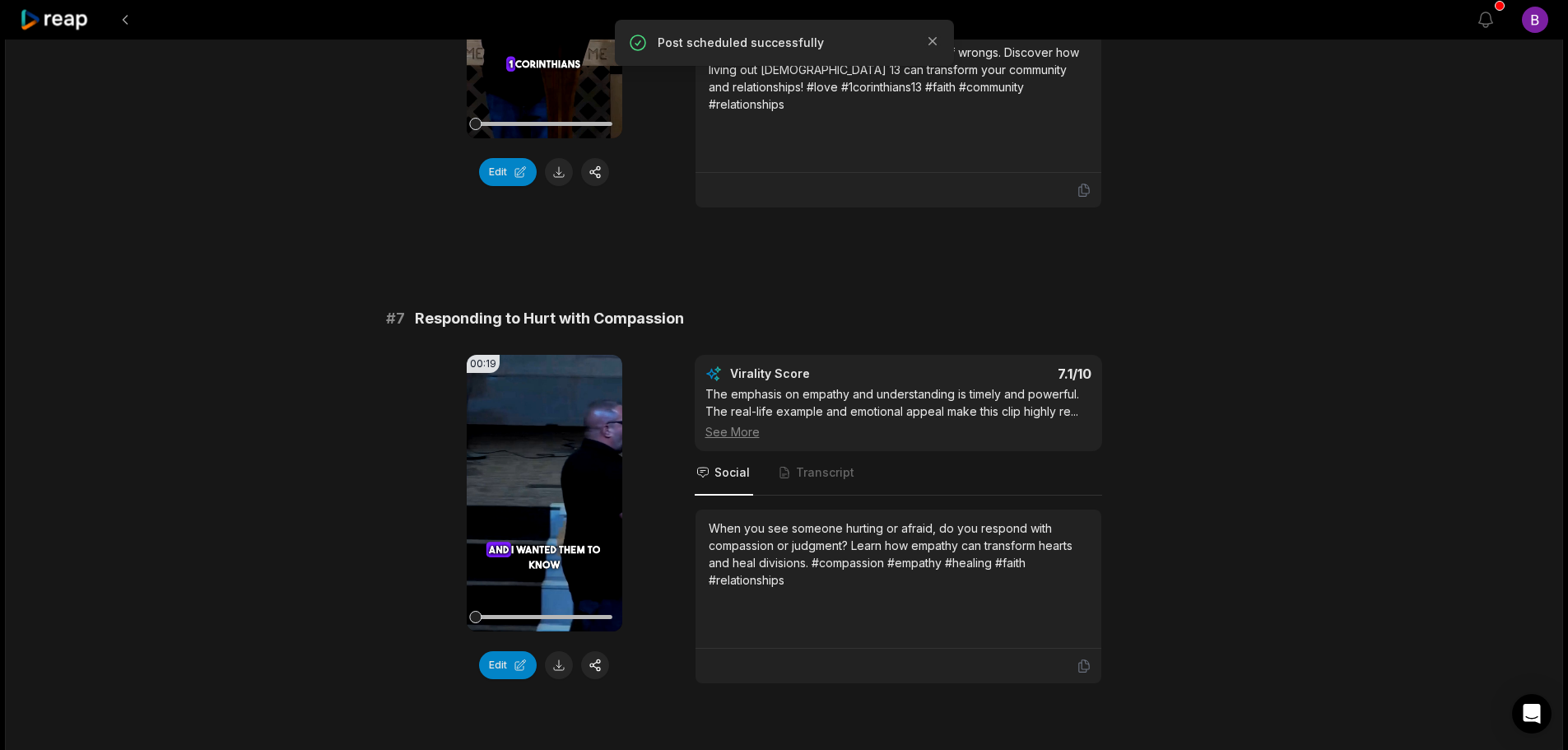
scroll to position [2882, 0]
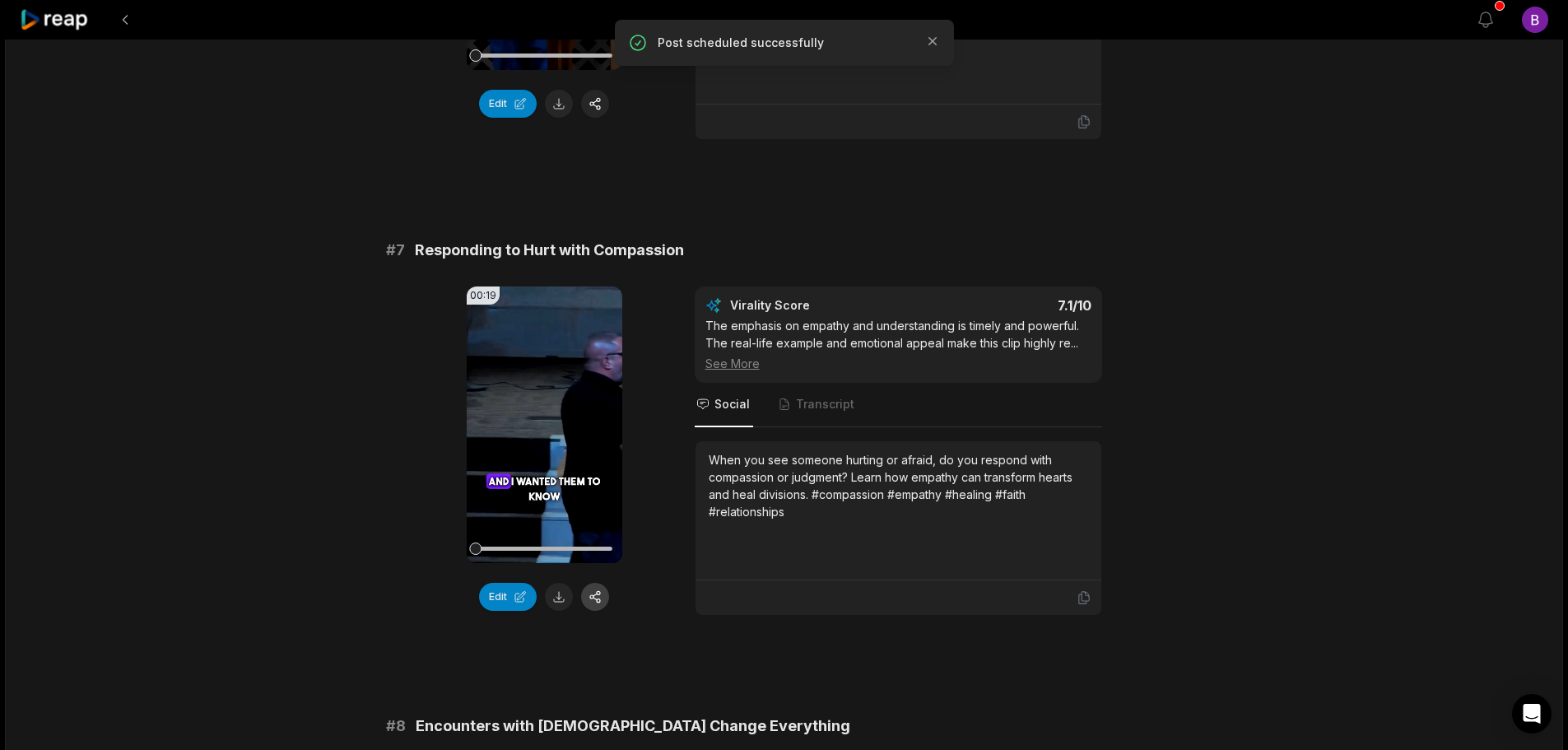
click at [602, 583] on button "button" at bounding box center [595, 597] width 28 height 28
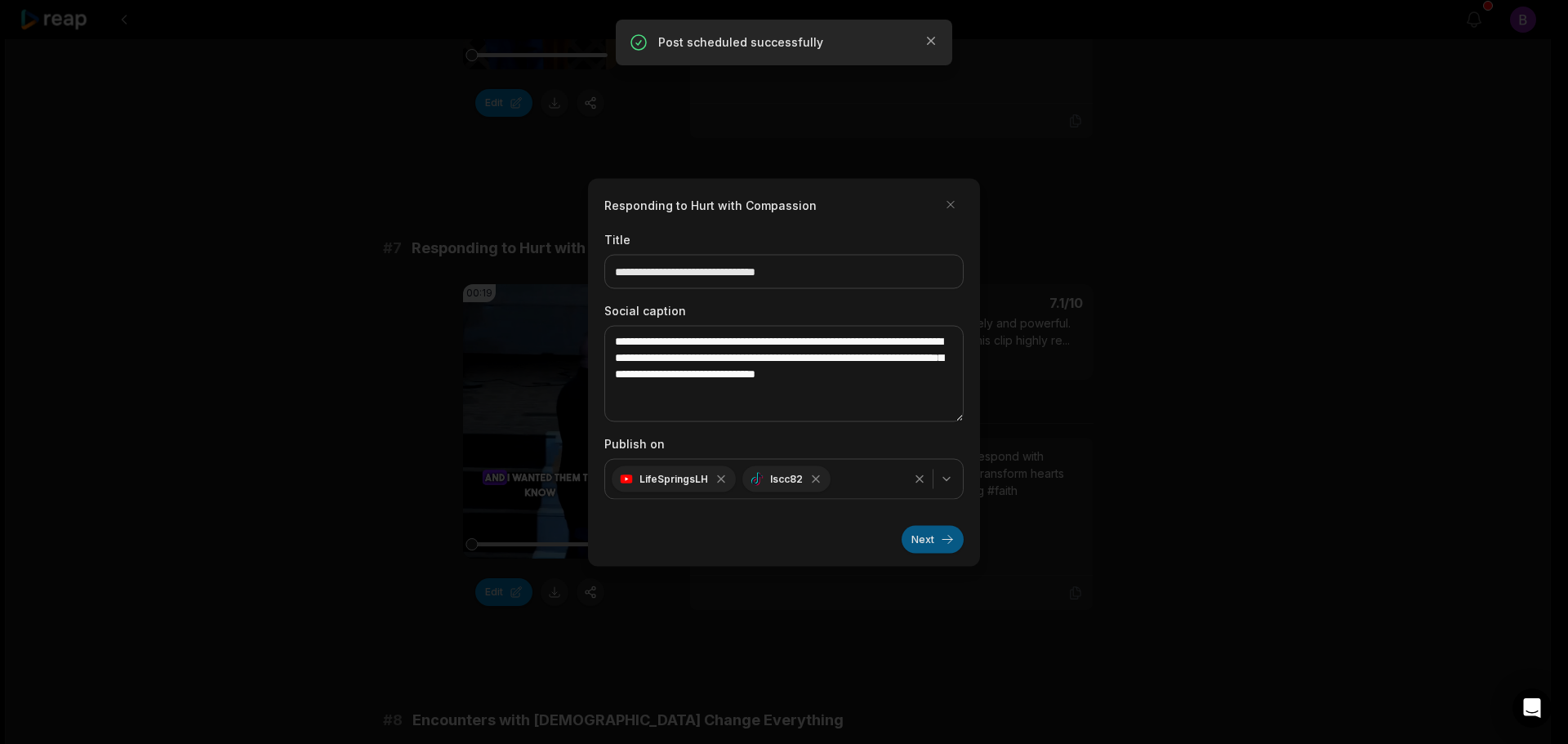
click at [939, 540] on button "Next" at bounding box center [932, 539] width 62 height 28
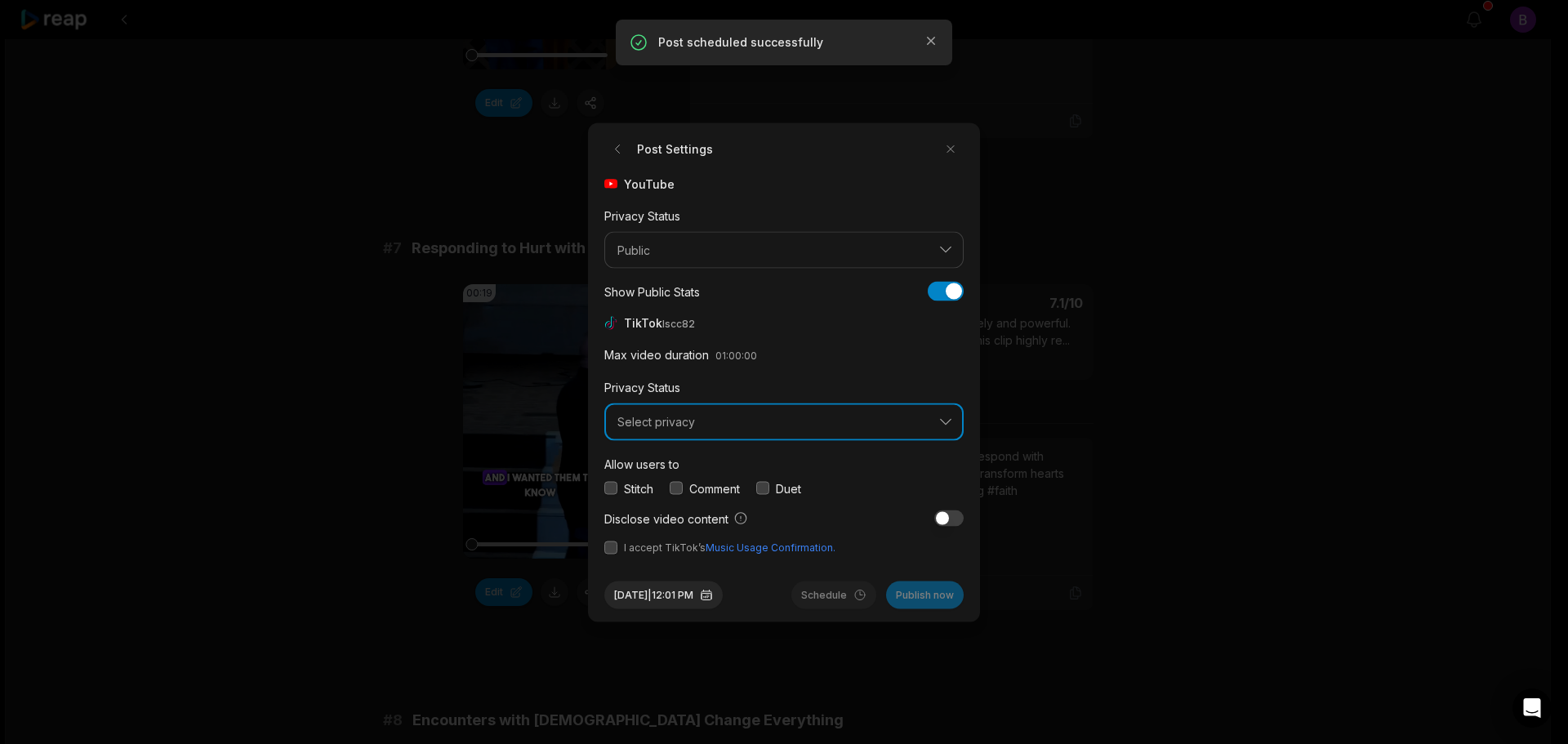
click at [683, 422] on span "Select privacy" at bounding box center [772, 422] width 310 height 14
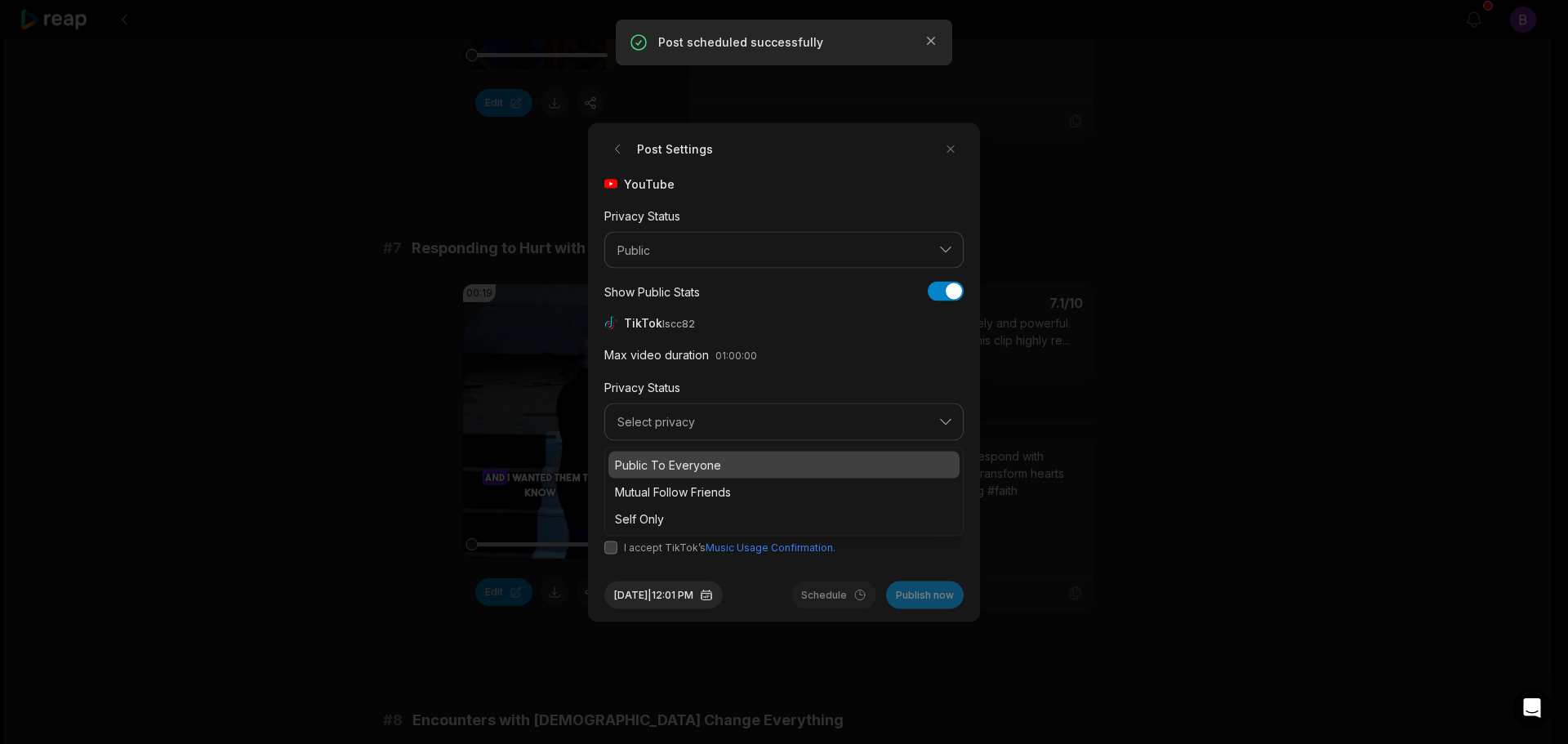
click at [688, 461] on p "Public To Everyone" at bounding box center [784, 464] width 338 height 17
click at [681, 486] on button "button" at bounding box center [675, 488] width 13 height 13
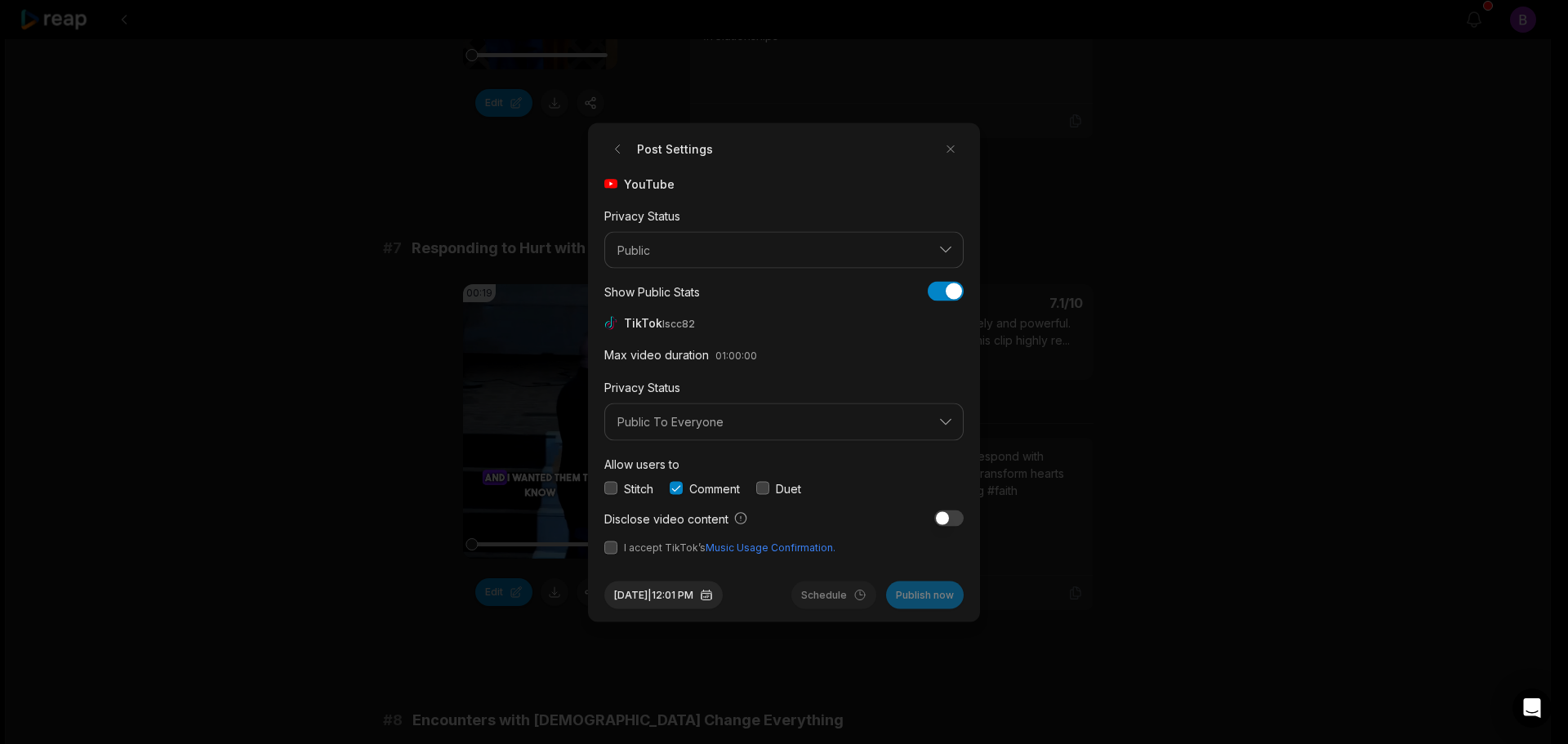
click at [613, 548] on button "button" at bounding box center [610, 547] width 13 height 13
click at [686, 593] on button "Aug 12, 2025 | 12:01 PM" at bounding box center [664, 594] width 118 height 28
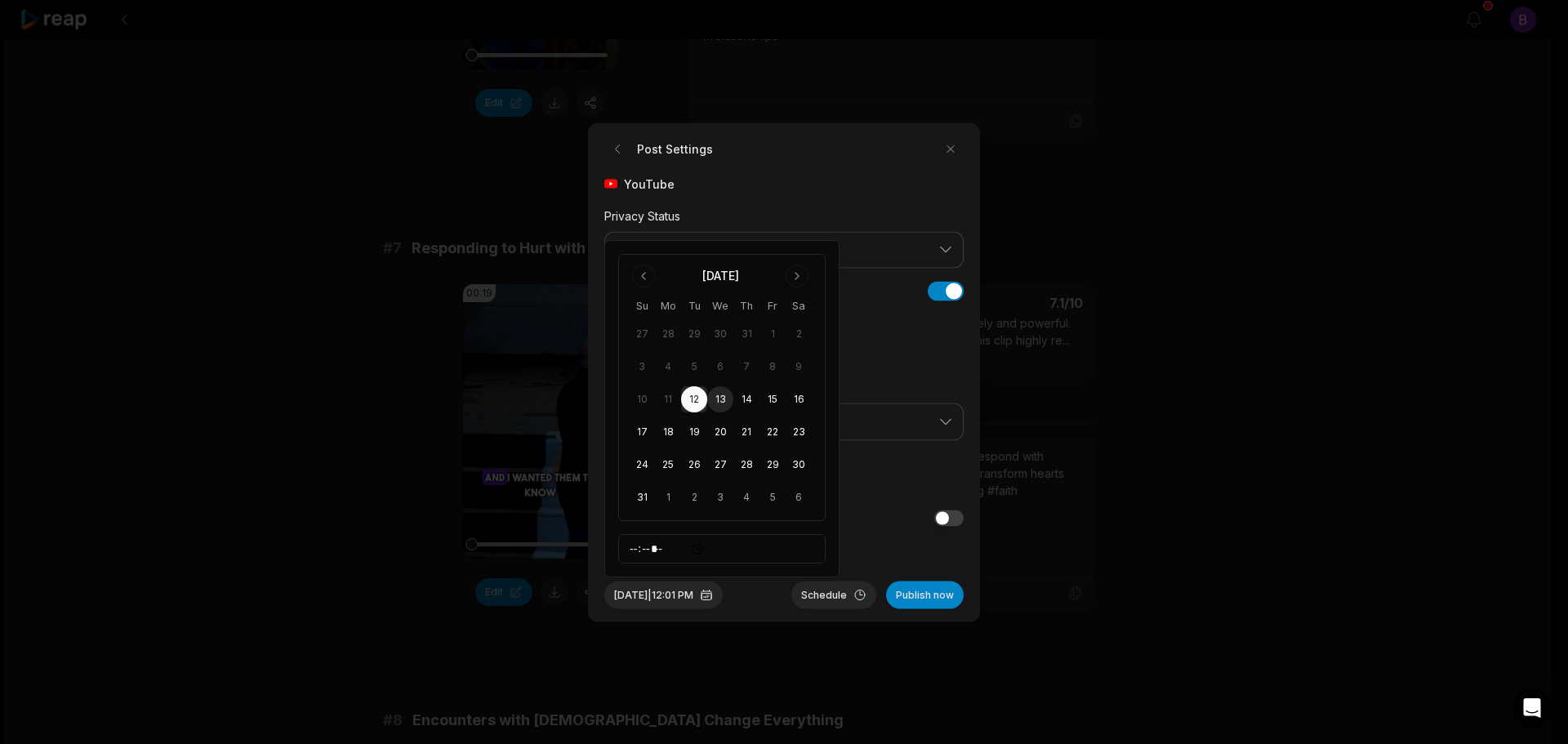
click at [722, 397] on button "13" at bounding box center [720, 399] width 26 height 26
click at [637, 547] on input "*****" at bounding box center [721, 549] width 207 height 30
click at [677, 550] on input "*****" at bounding box center [721, 549] width 207 height 30
type input "*****"
click at [839, 594] on button "Schedule" at bounding box center [833, 594] width 85 height 28
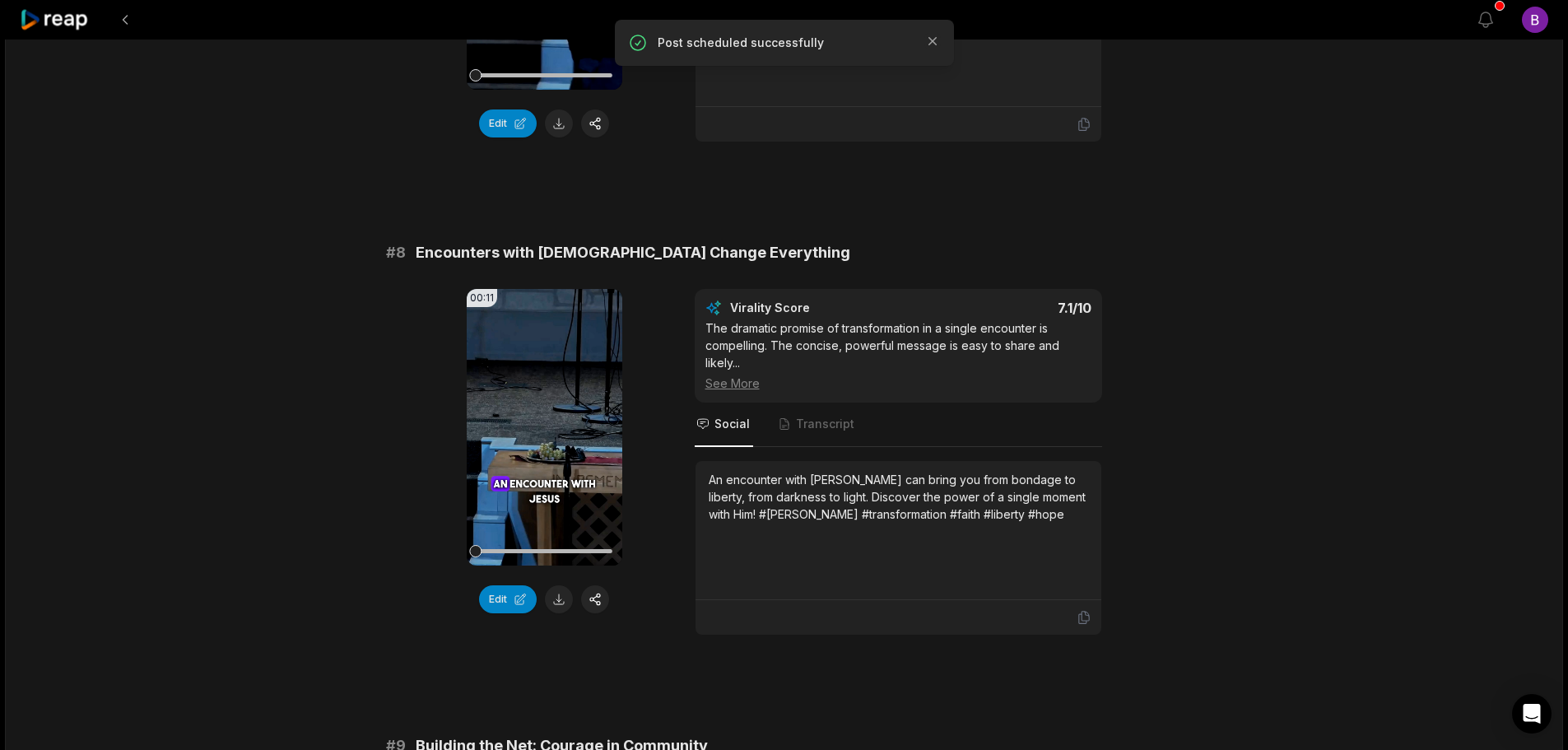
scroll to position [3376, 0]
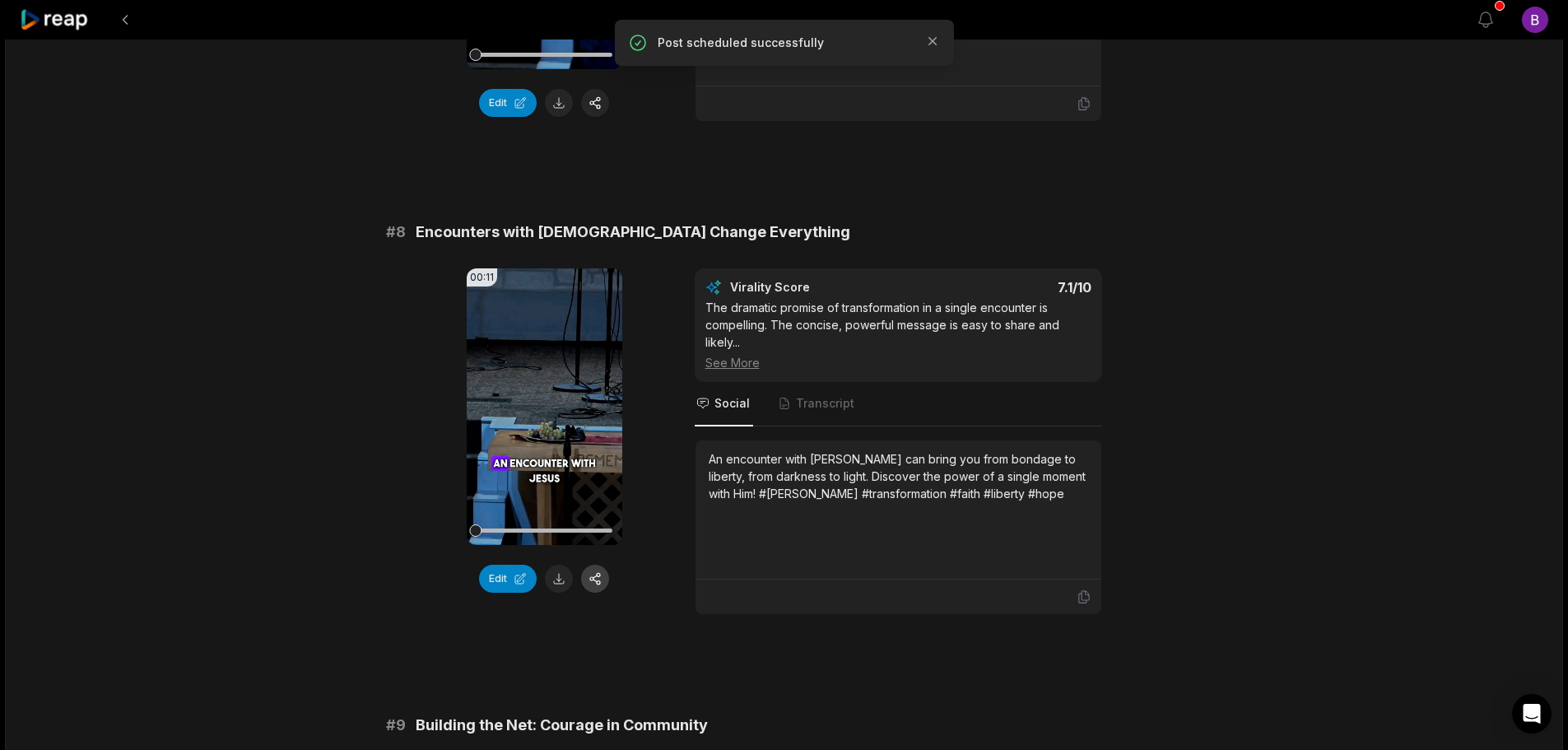
click at [599, 565] on button "button" at bounding box center [595, 579] width 28 height 28
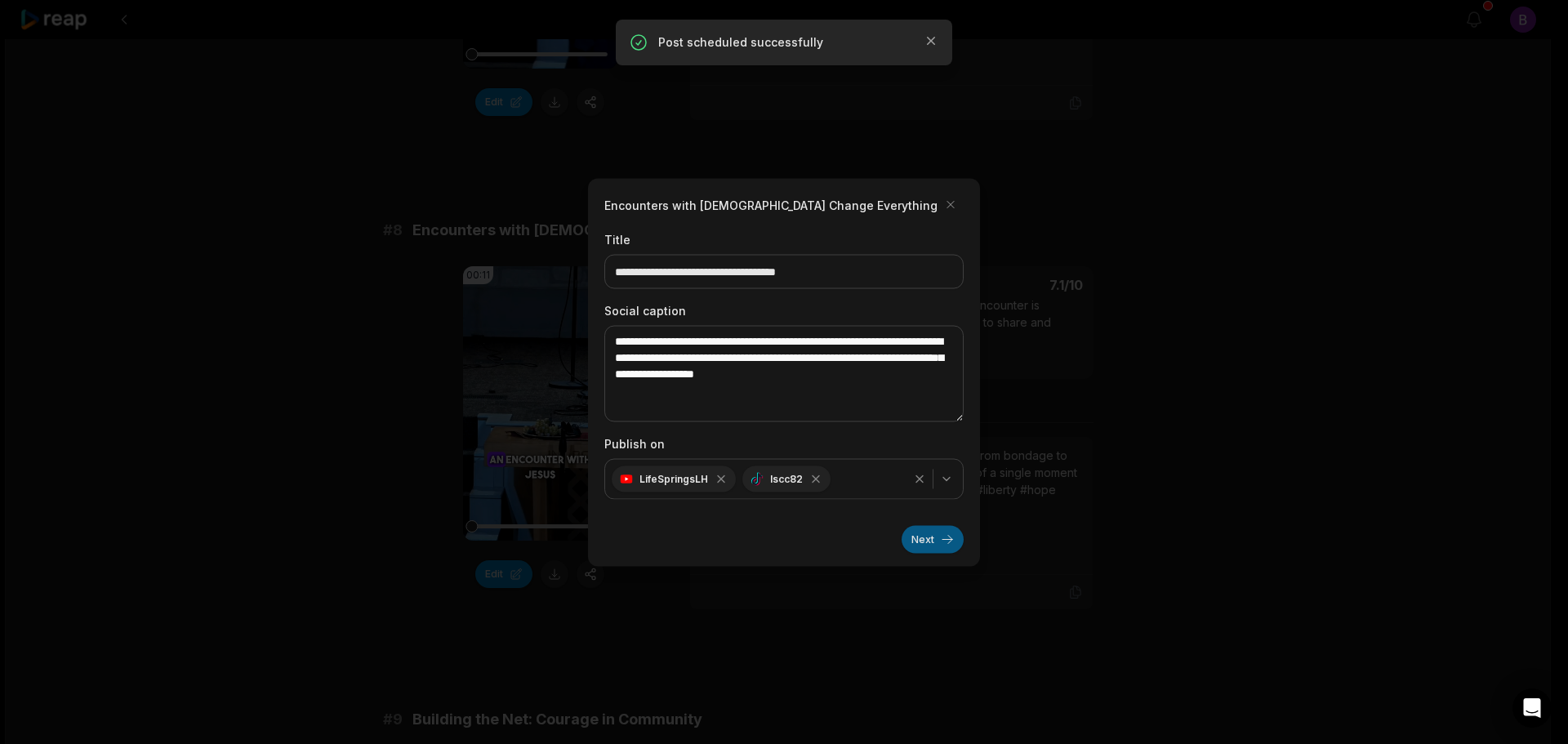
click at [928, 538] on button "Next" at bounding box center [932, 539] width 62 height 28
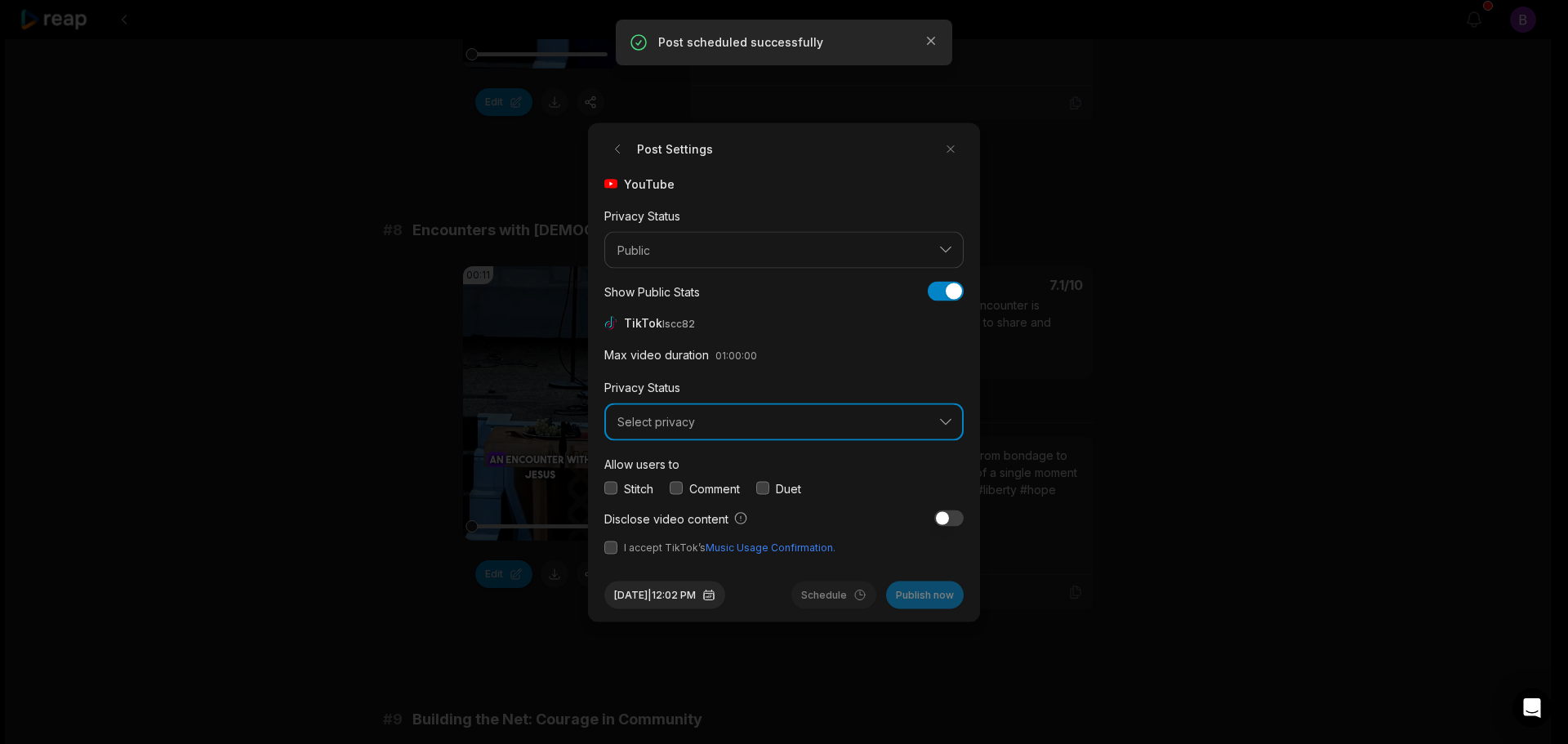
click at [723, 423] on span "Select privacy" at bounding box center [772, 422] width 310 height 14
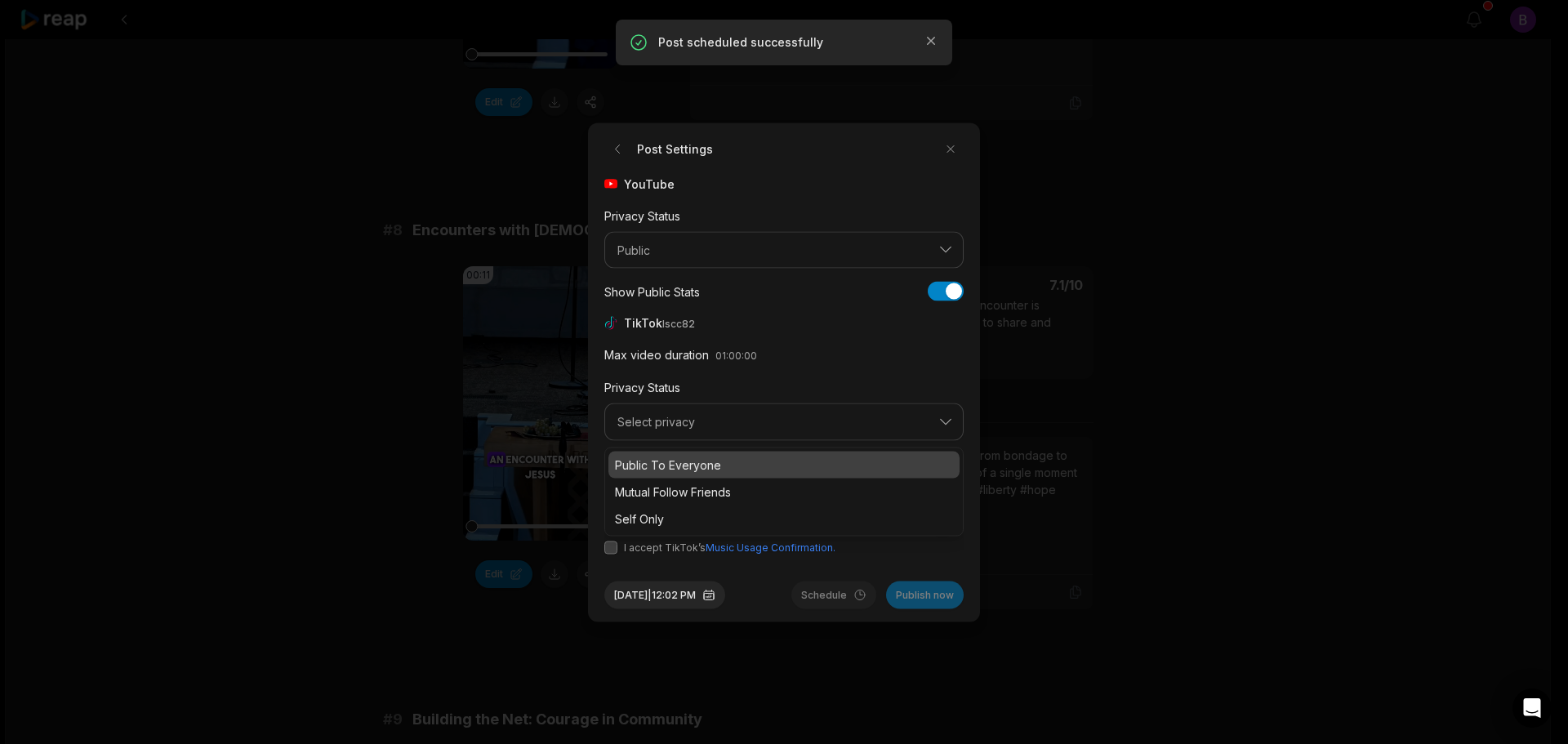
click at [697, 461] on p "Public To Everyone" at bounding box center [784, 464] width 338 height 17
click at [681, 487] on button "button" at bounding box center [675, 488] width 13 height 13
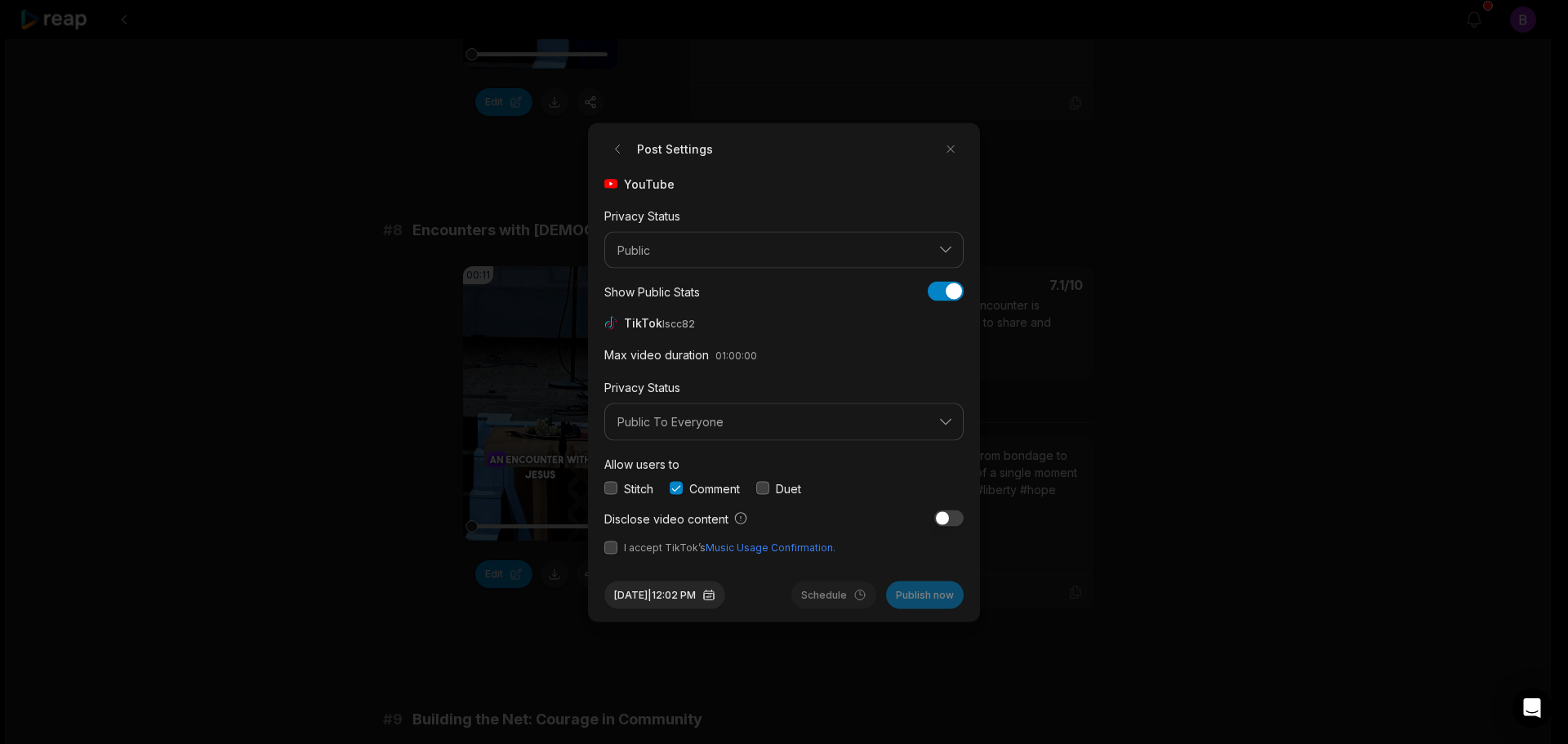
click at [617, 550] on span "I accept TikTok’s Music Usage Confirmation." at bounding box center [784, 547] width 359 height 14
click at [614, 548] on button "button" at bounding box center [610, 547] width 13 height 13
click at [708, 590] on button "Aug 12, 2025 | 12:02 PM" at bounding box center [664, 594] width 121 height 28
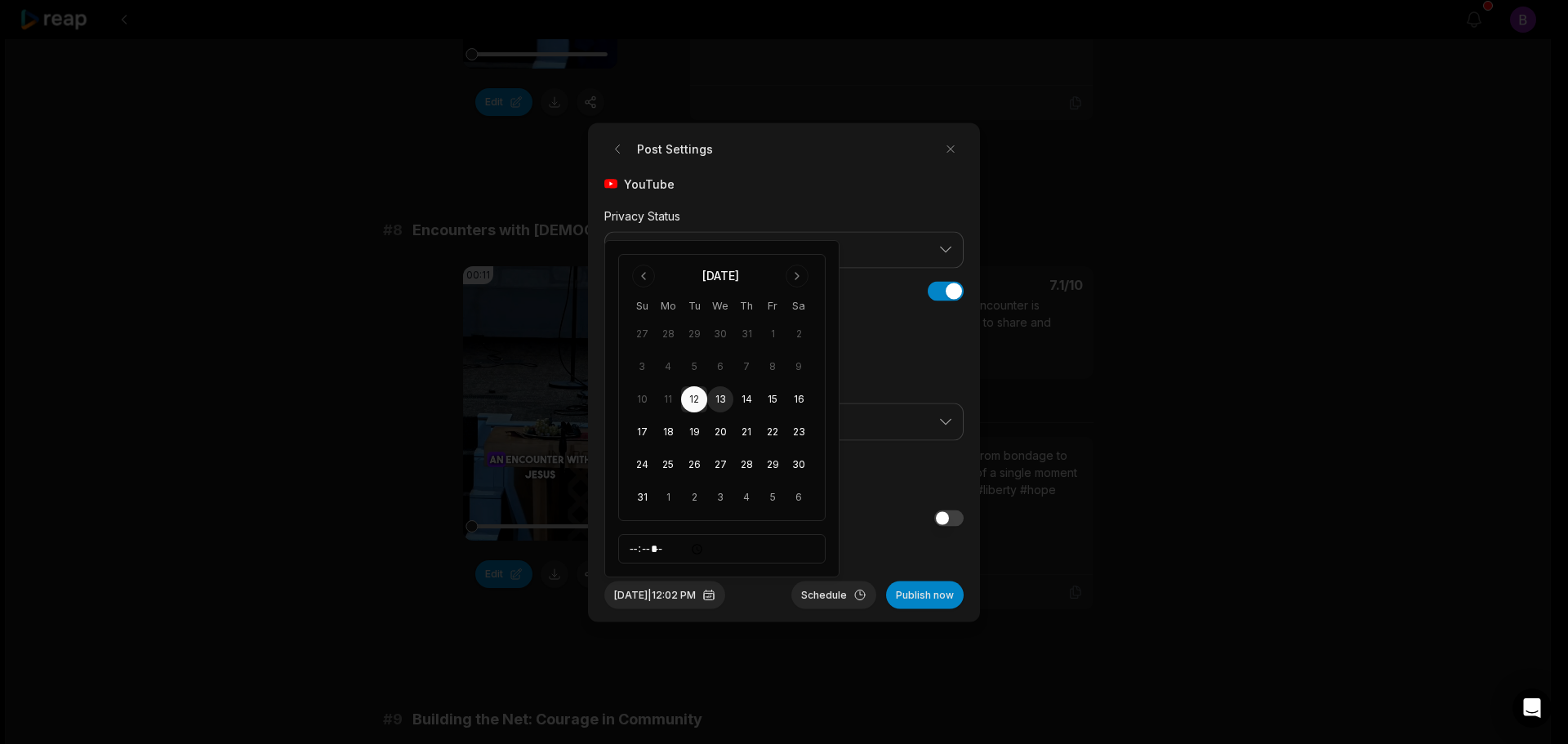
click at [720, 401] on button "13" at bounding box center [720, 399] width 26 height 26
click at [839, 594] on button "Schedule" at bounding box center [833, 594] width 85 height 28
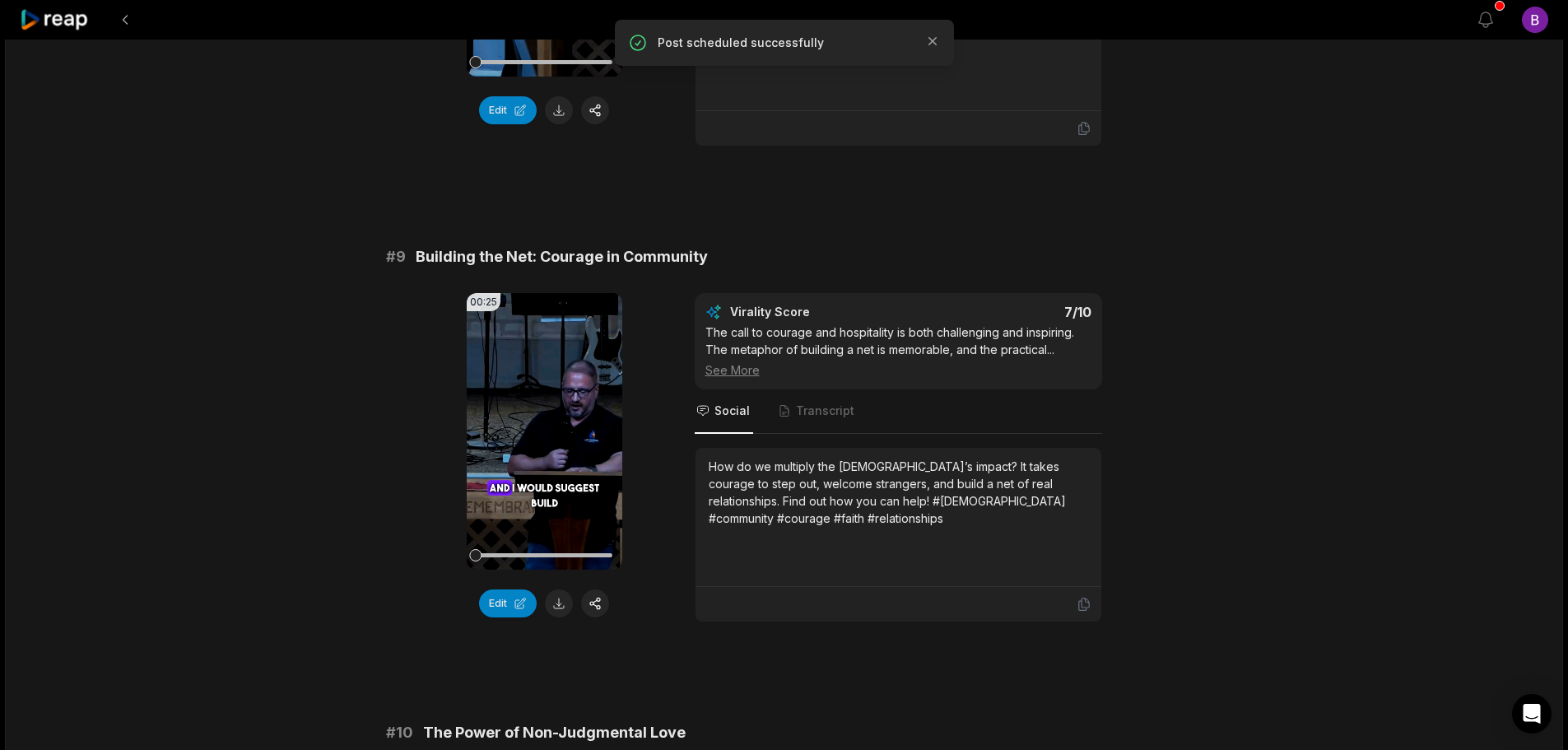
scroll to position [3870, 0]
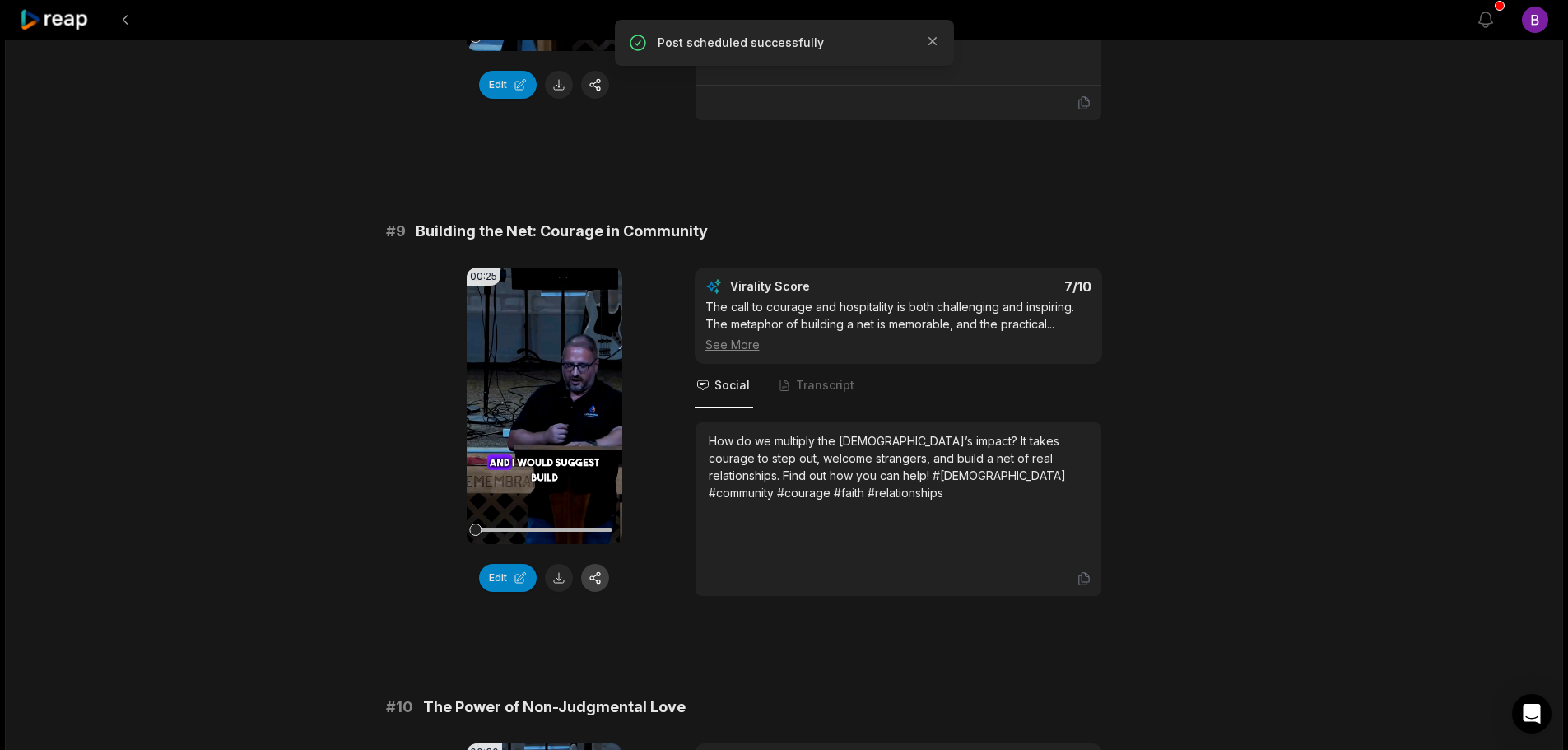
click at [604, 564] on button "button" at bounding box center [595, 578] width 28 height 28
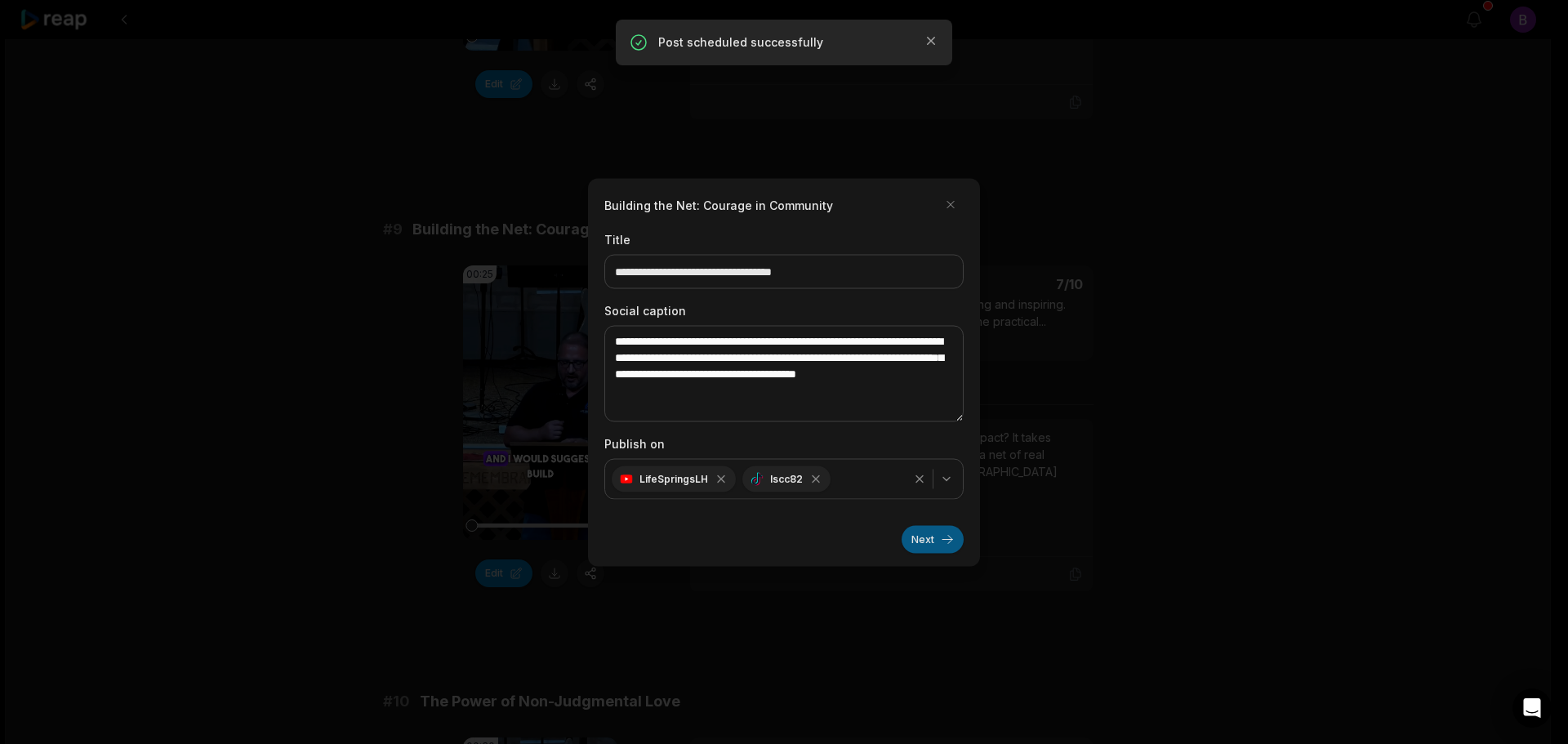
click at [928, 540] on button "Next" at bounding box center [932, 539] width 62 height 28
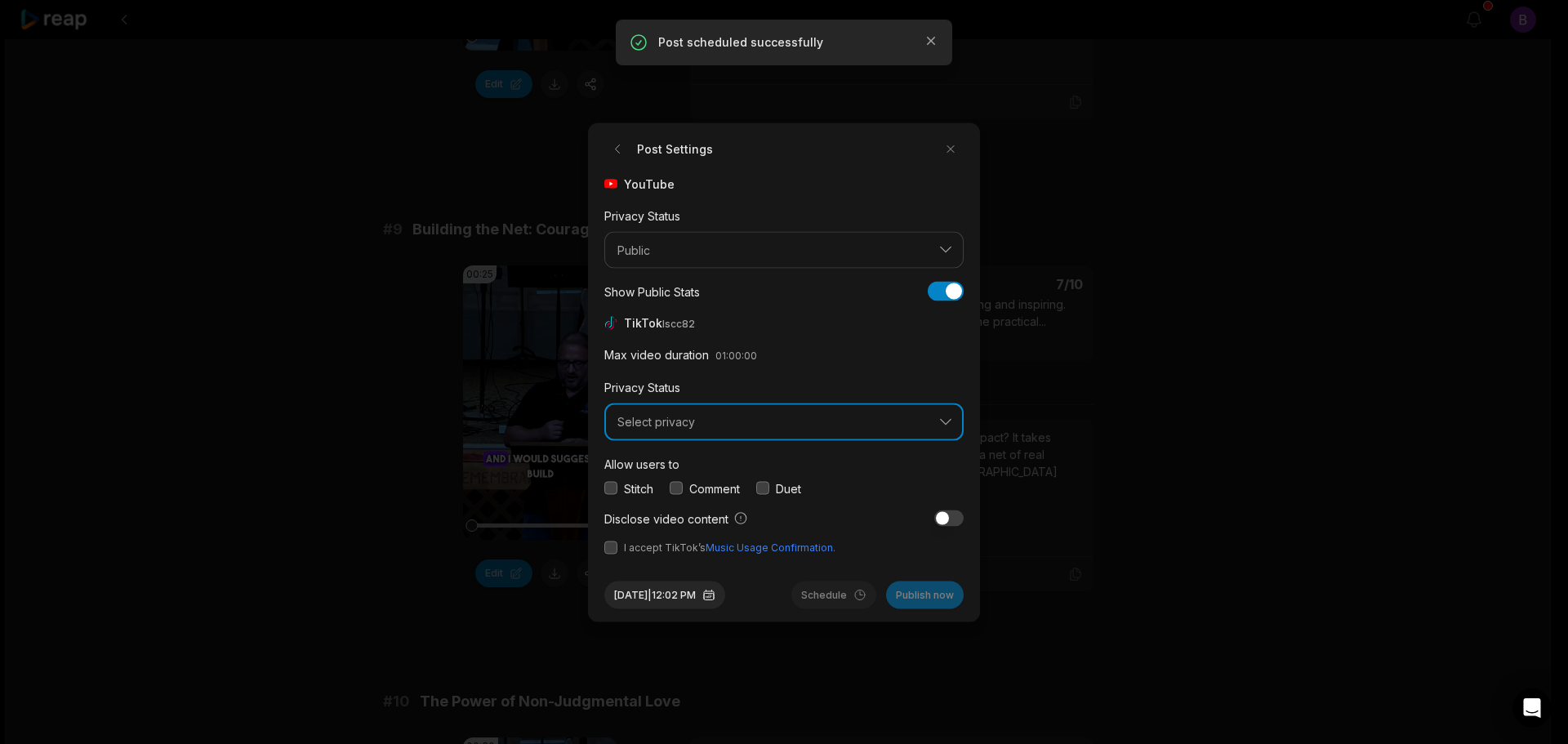
click at [686, 429] on button "Select privacy" at bounding box center [784, 422] width 359 height 37
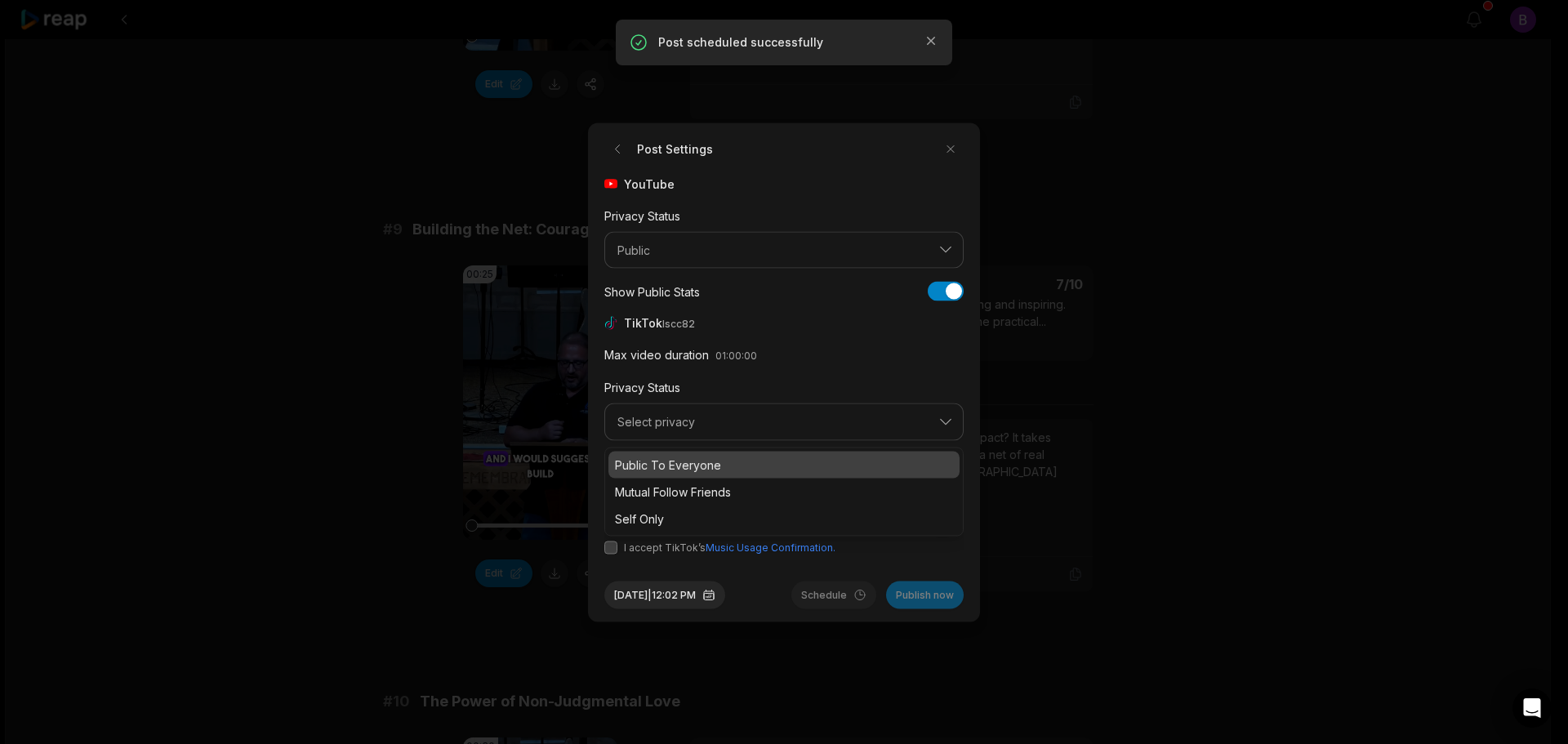
click at [682, 467] on p "Public To Everyone" at bounding box center [784, 464] width 338 height 17
click at [680, 490] on button "button" at bounding box center [675, 488] width 13 height 13
click at [614, 546] on button "button" at bounding box center [610, 547] width 13 height 13
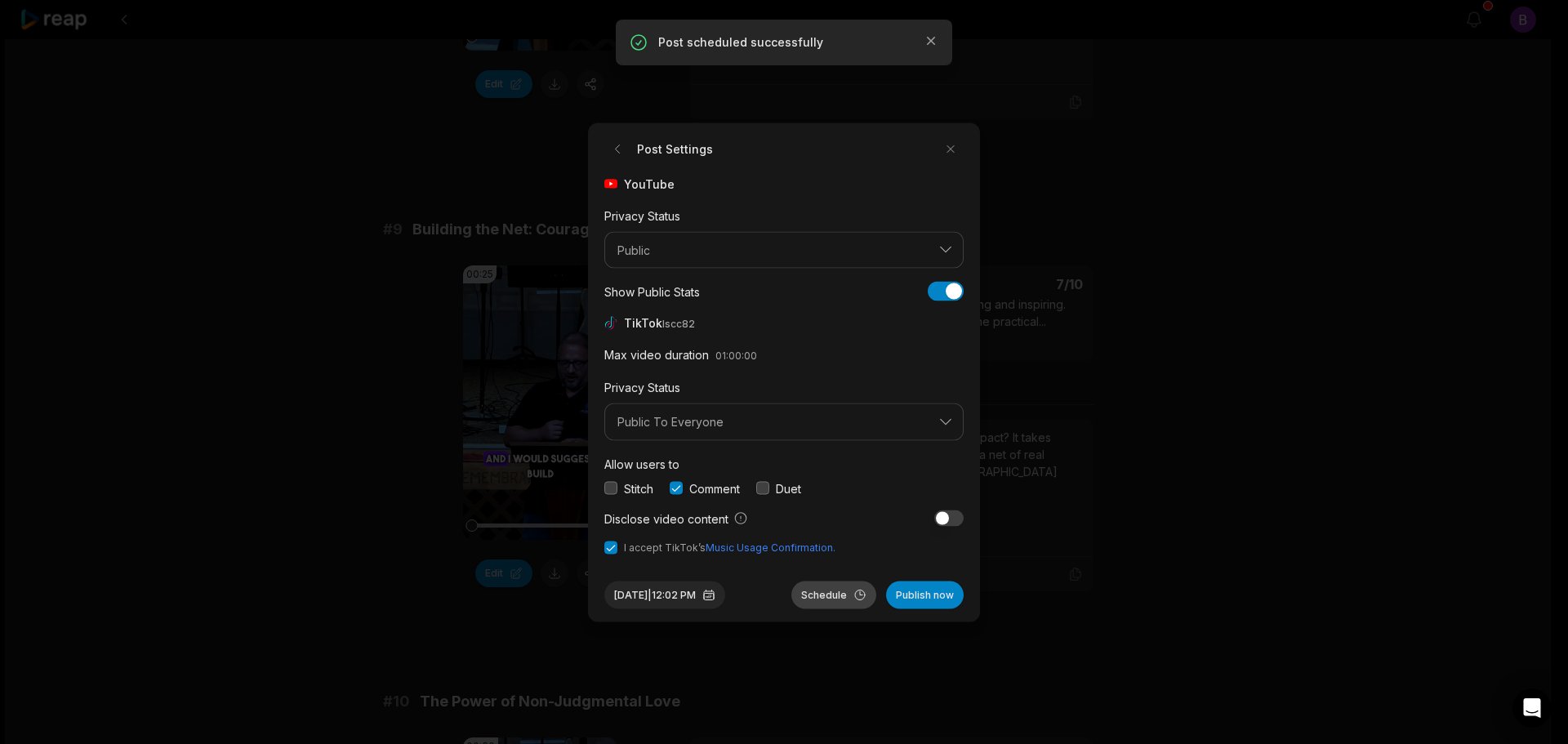
click at [828, 598] on button "Schedule" at bounding box center [833, 594] width 85 height 28
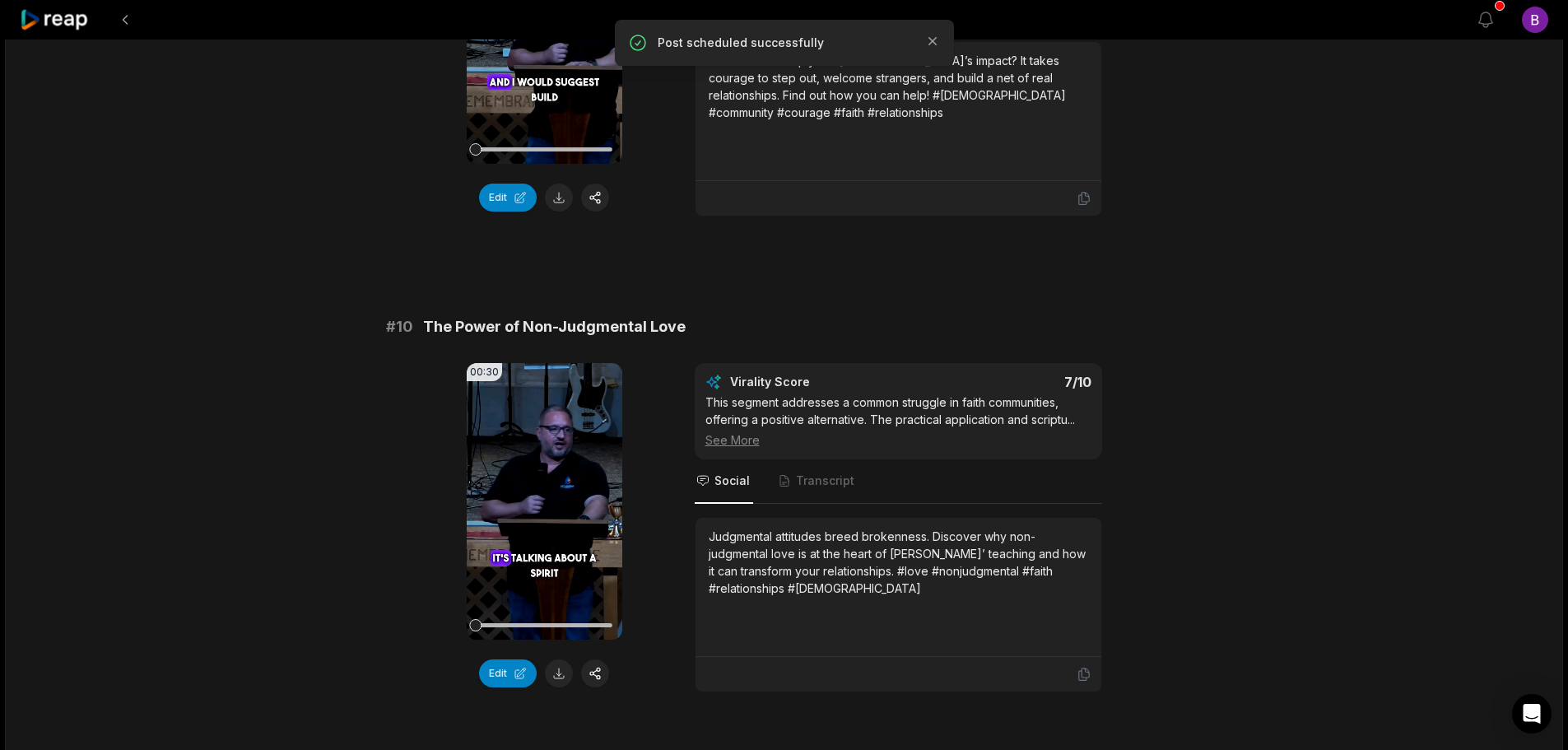
scroll to position [4282, 0]
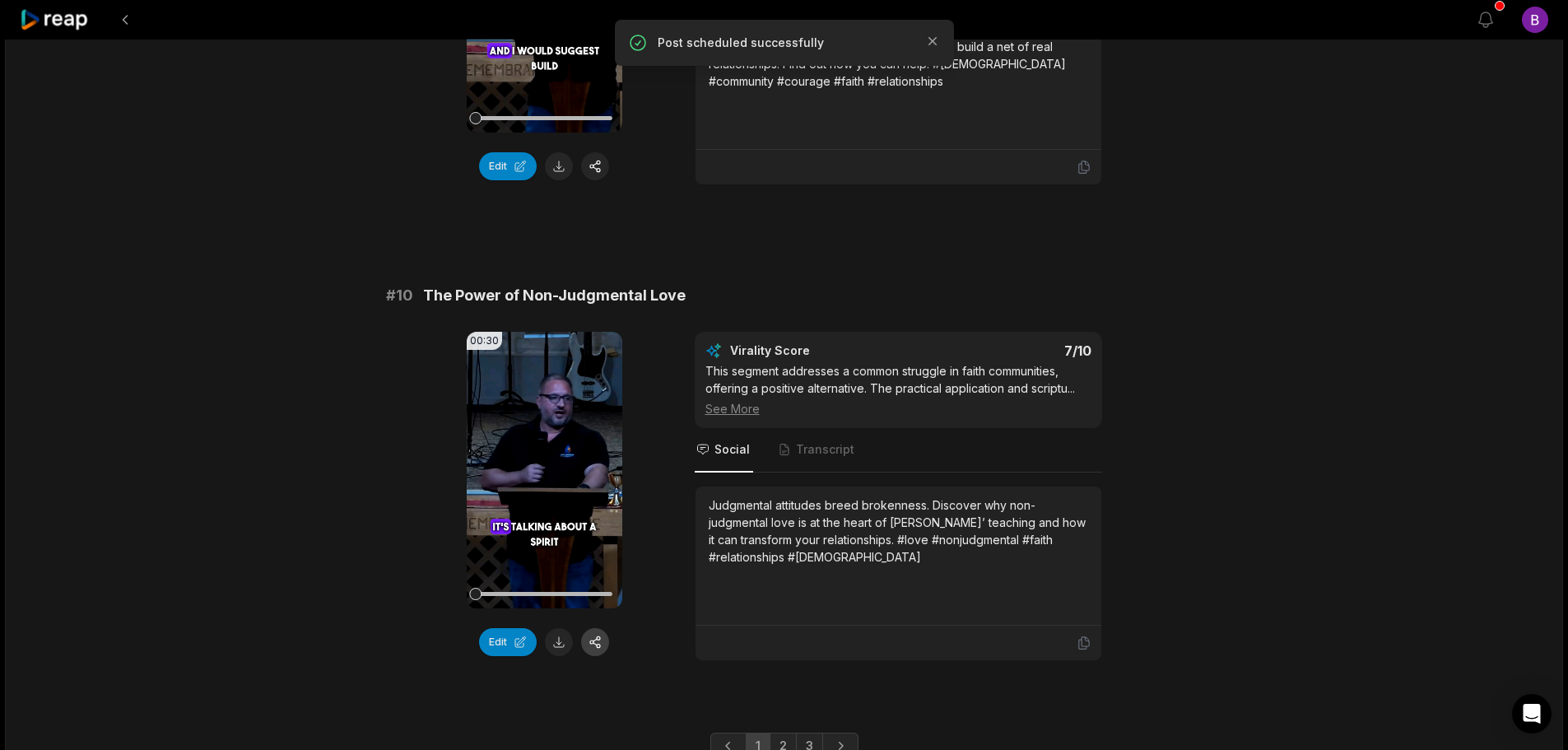
click at [596, 628] on button "button" at bounding box center [595, 642] width 28 height 28
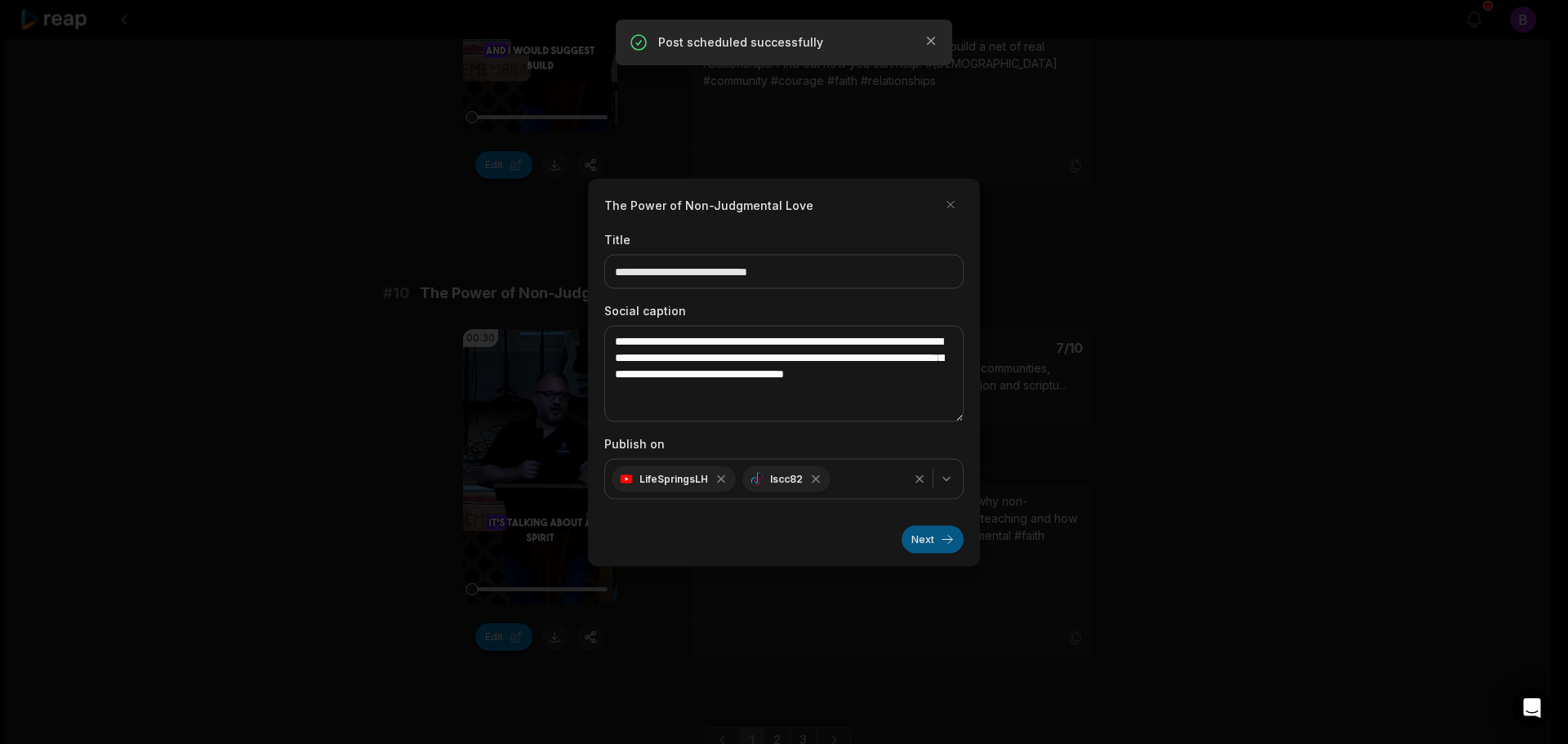
click at [938, 540] on button "Next" at bounding box center [932, 539] width 62 height 28
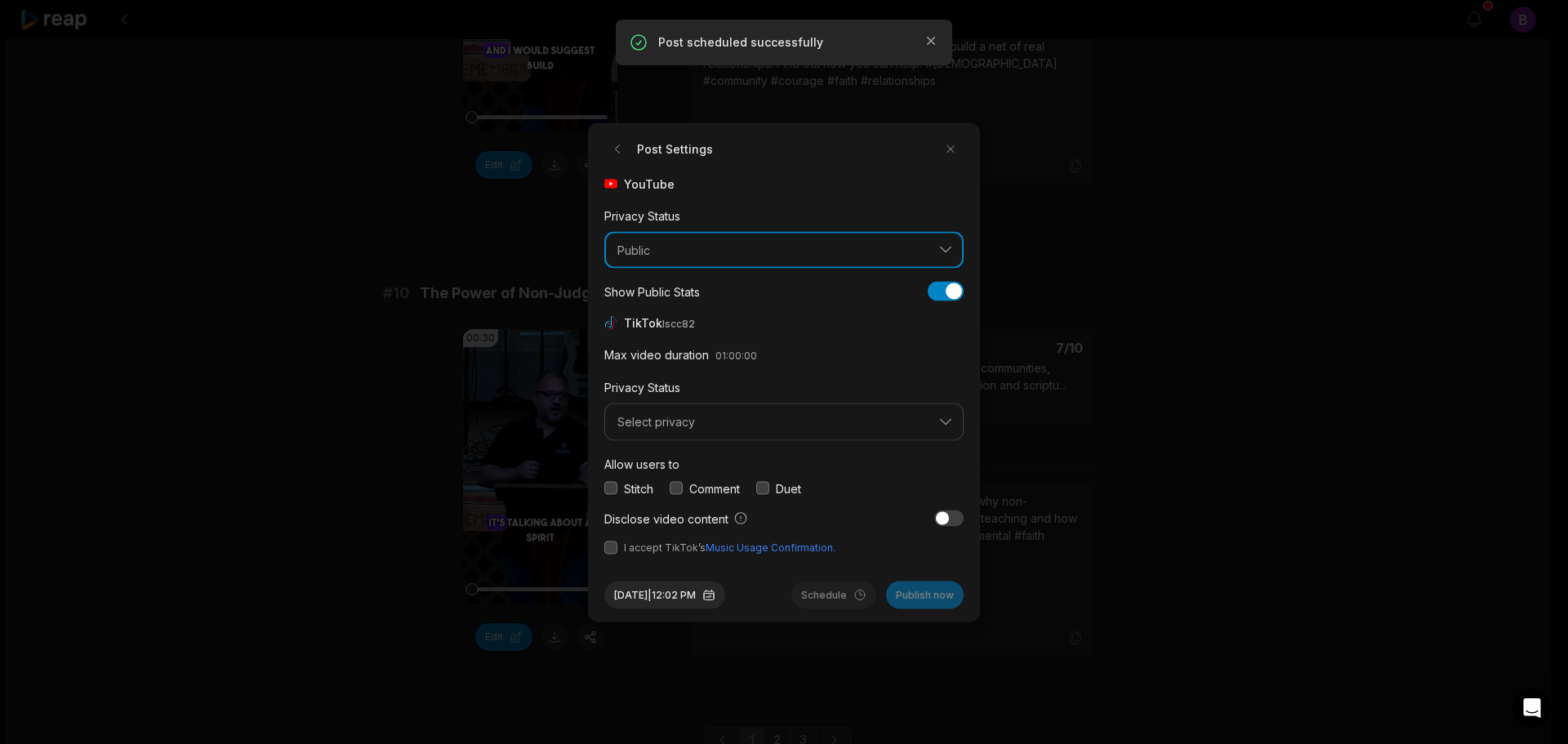
click at [813, 252] on span "Public" at bounding box center [772, 249] width 310 height 14
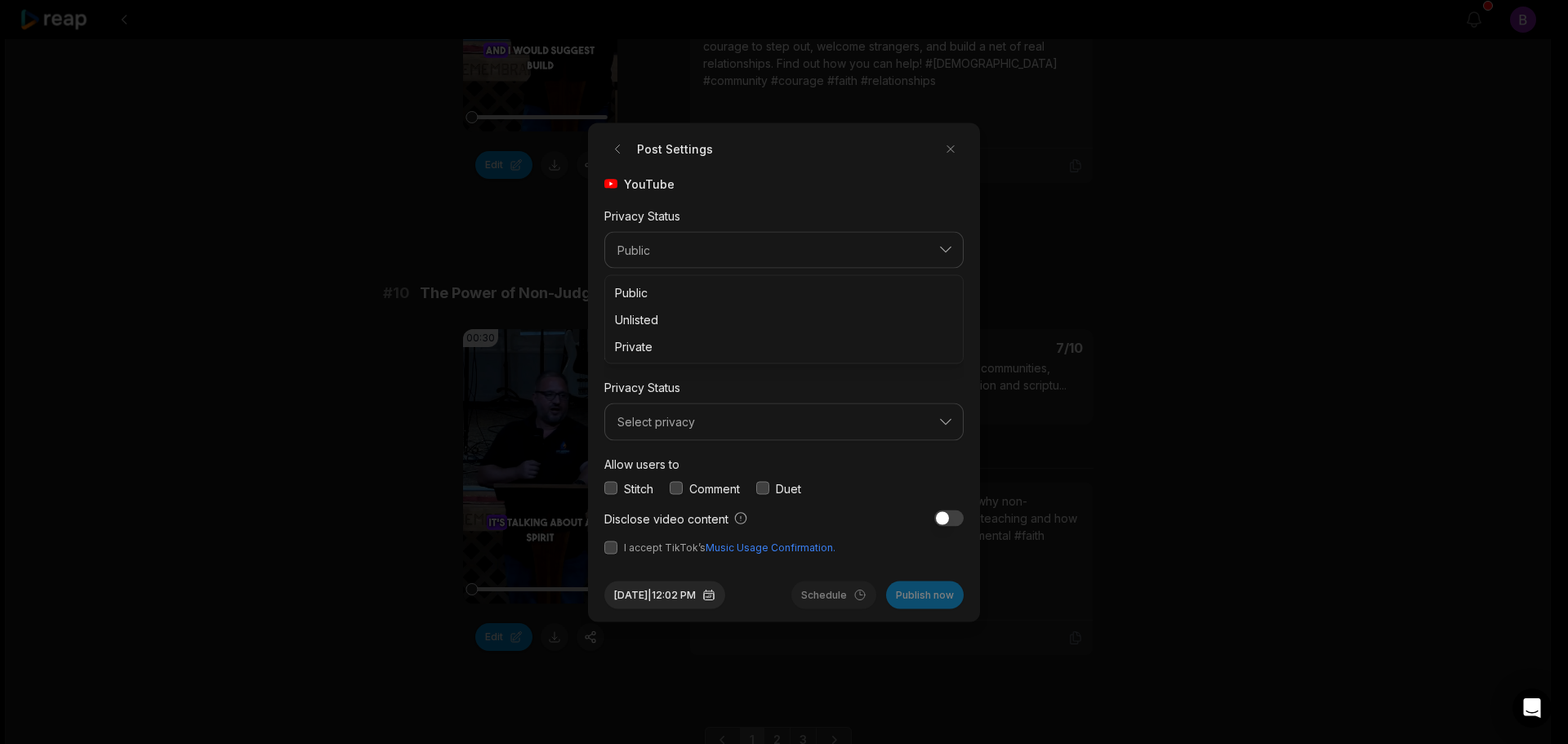
click at [830, 194] on div "YouTube Privacy Status Public Public Unlisted Private Show Public Stats Show Pu…" at bounding box center [784, 364] width 359 height 380
click at [683, 489] on button "button" at bounding box center [675, 488] width 13 height 13
click at [723, 424] on span "Select privacy" at bounding box center [772, 422] width 310 height 14
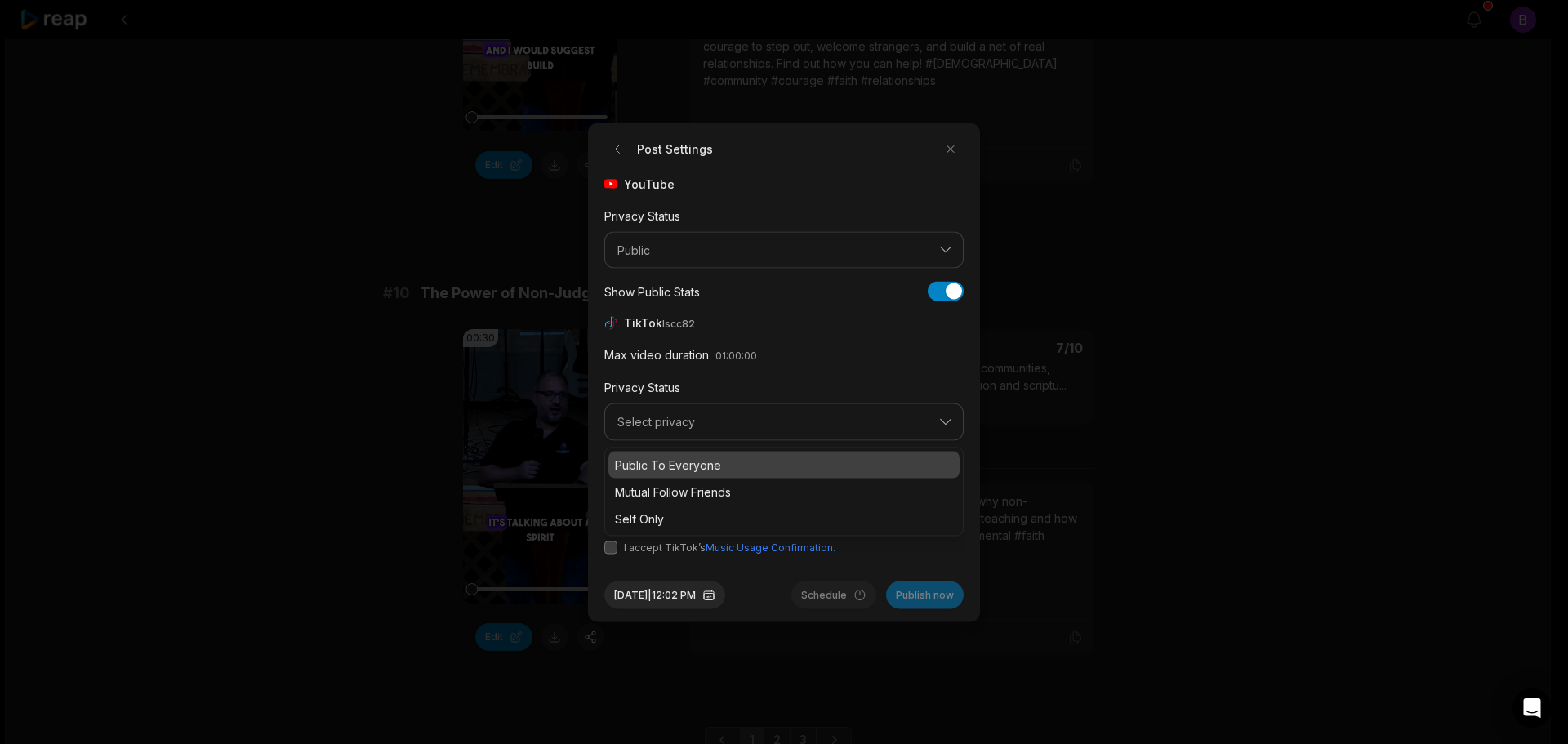
click at [694, 462] on p "Public To Everyone" at bounding box center [784, 464] width 338 height 17
click at [609, 550] on button "button" at bounding box center [610, 547] width 13 height 13
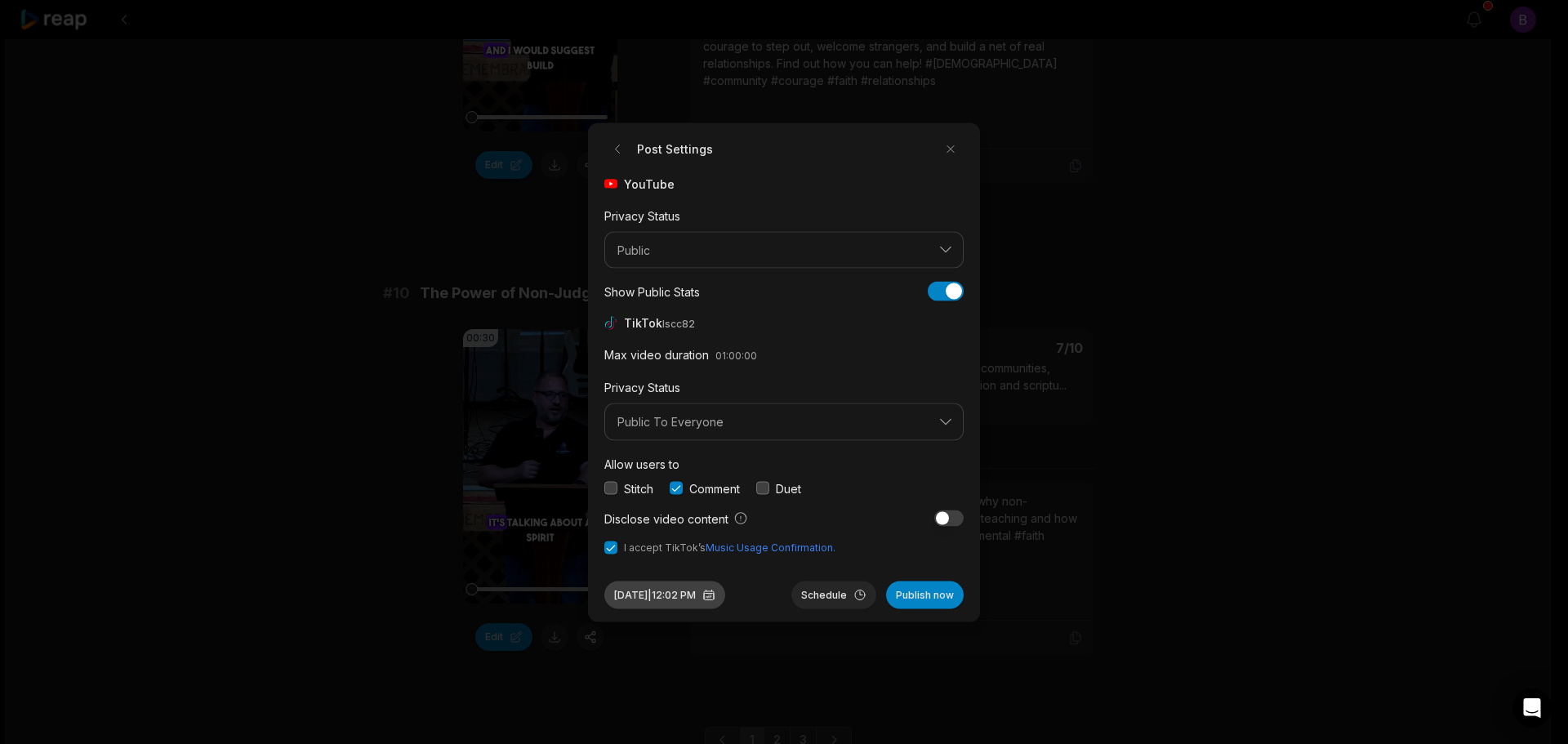
click at [713, 594] on button "Aug 12, 2025 | 12:02 PM" at bounding box center [664, 594] width 121 height 28
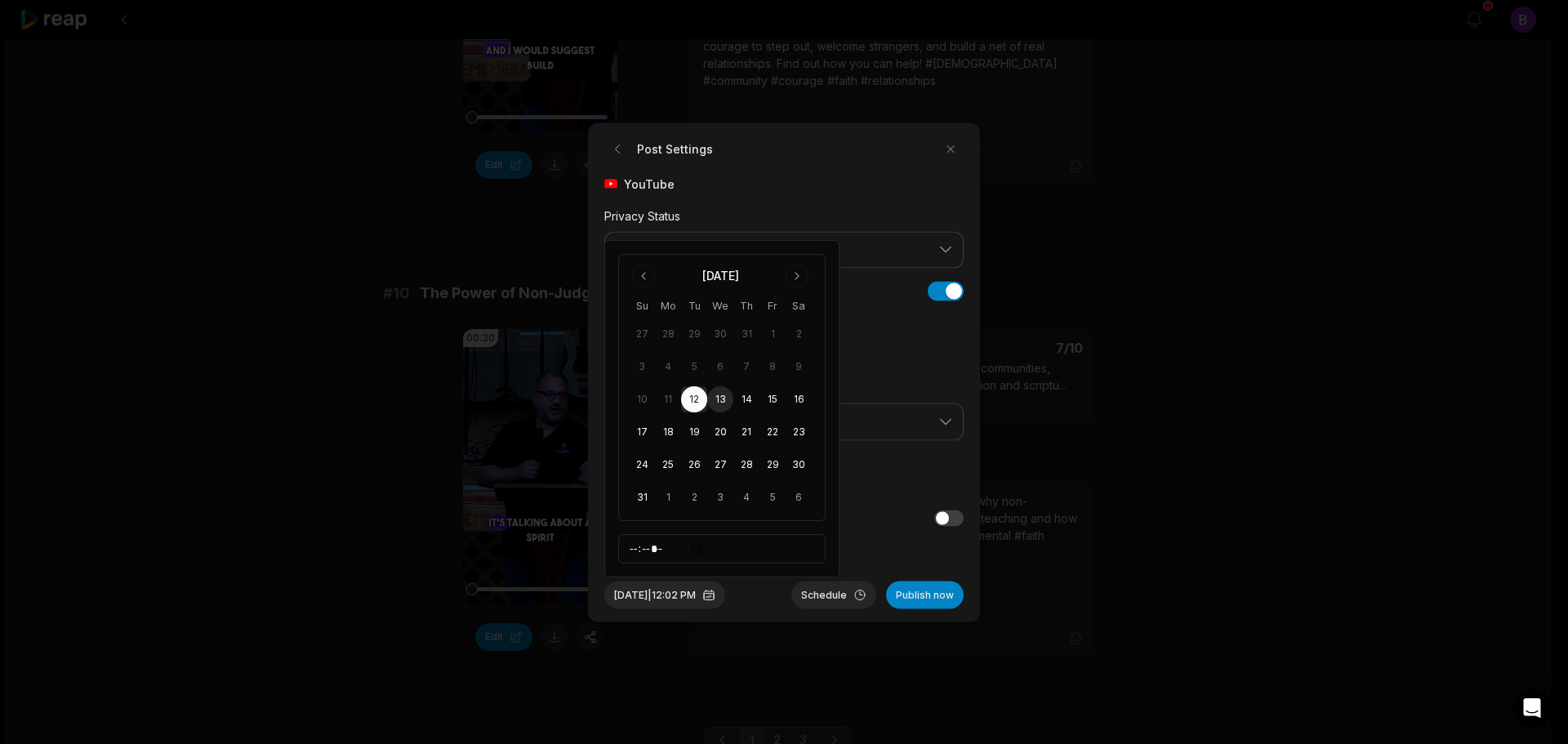
click at [724, 399] on button "13" at bounding box center [720, 399] width 26 height 26
click at [717, 592] on button "Aug 13, 2025 | 12:02 PM" at bounding box center [664, 594] width 121 height 28
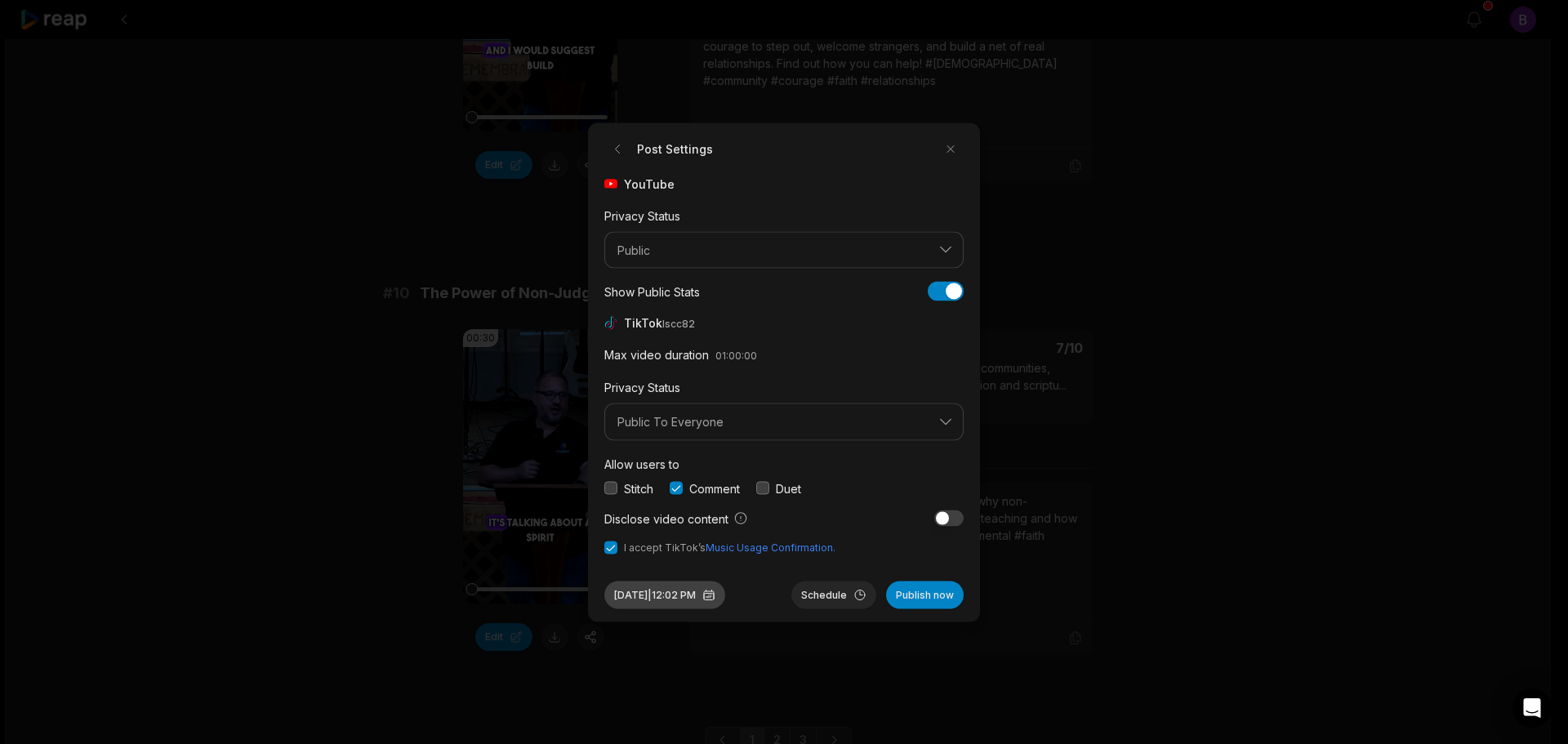
click at [702, 594] on button "Aug 13, 2025 | 12:02 PM" at bounding box center [664, 594] width 121 height 28
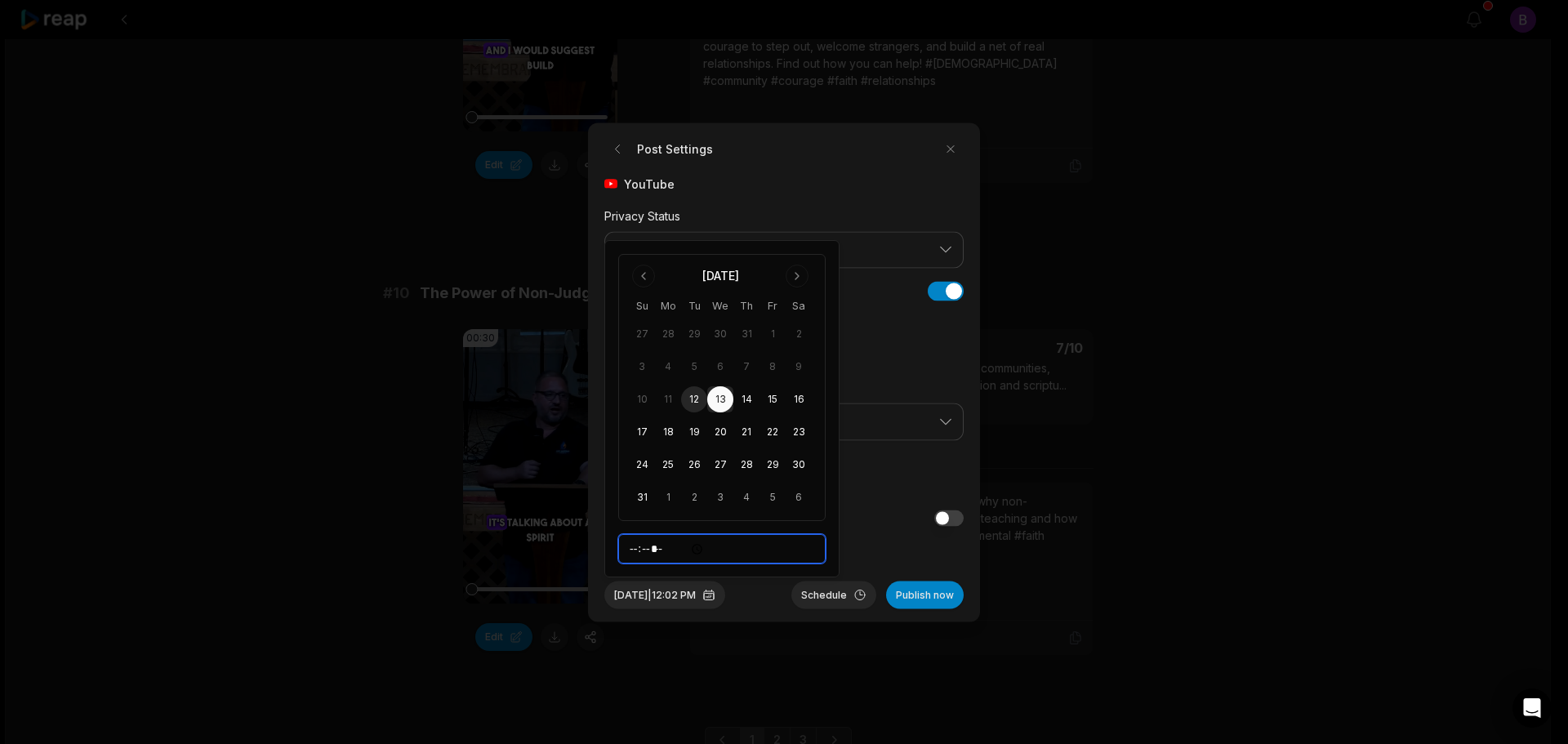
click at [636, 545] on input "*****" at bounding box center [721, 549] width 207 height 30
type input "*****"
click at [880, 544] on span "I accept TikTok’s Music Usage Confirmation." at bounding box center [784, 547] width 359 height 14
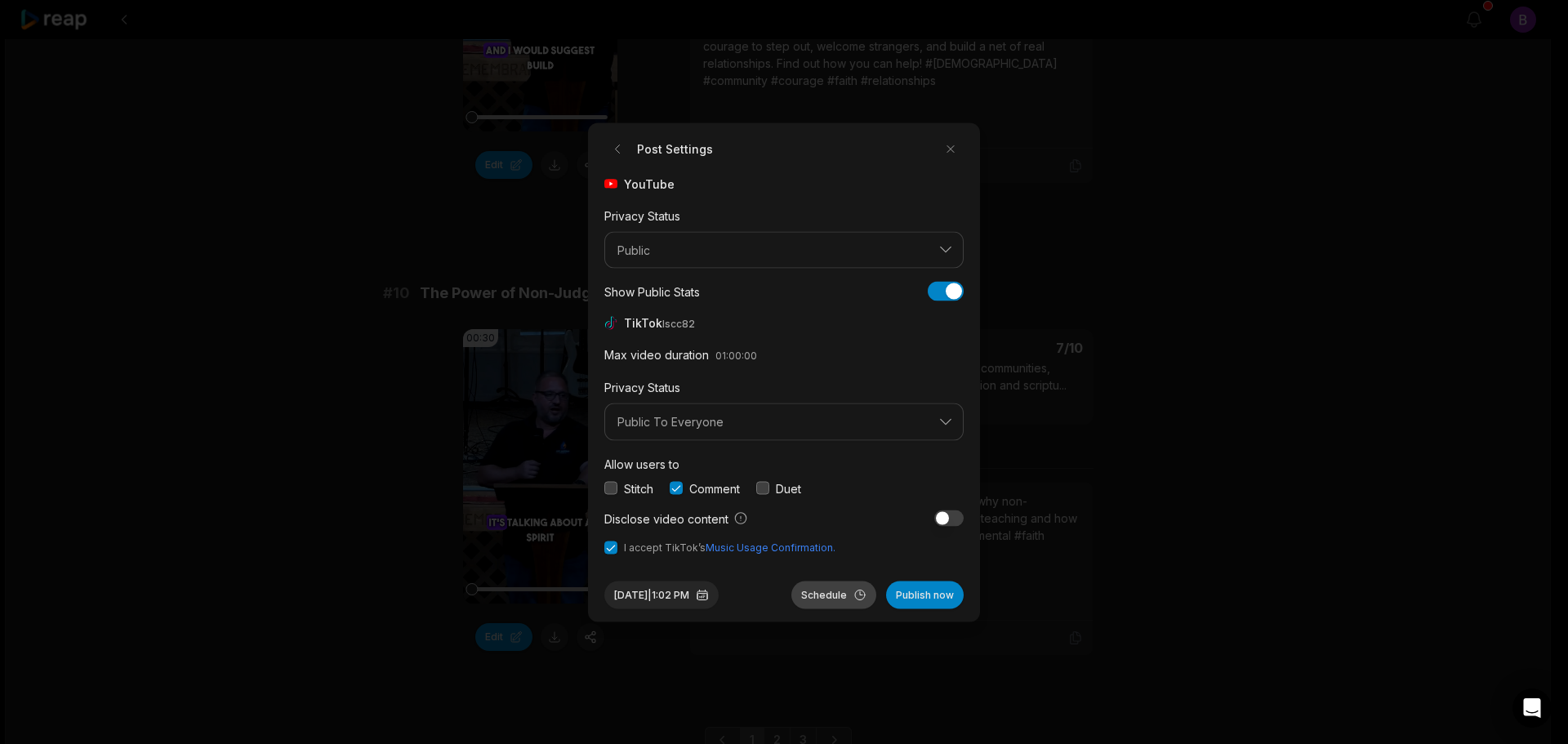
click at [836, 593] on button "Schedule" at bounding box center [833, 594] width 85 height 28
